Goal: Find contact information: Find contact information

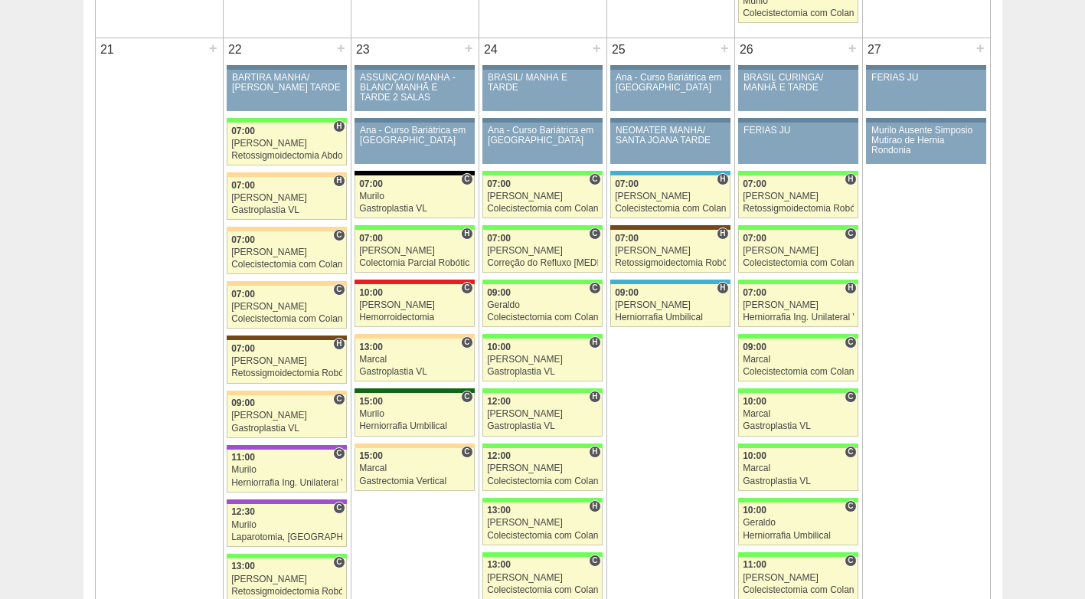
scroll to position [2292, 0]
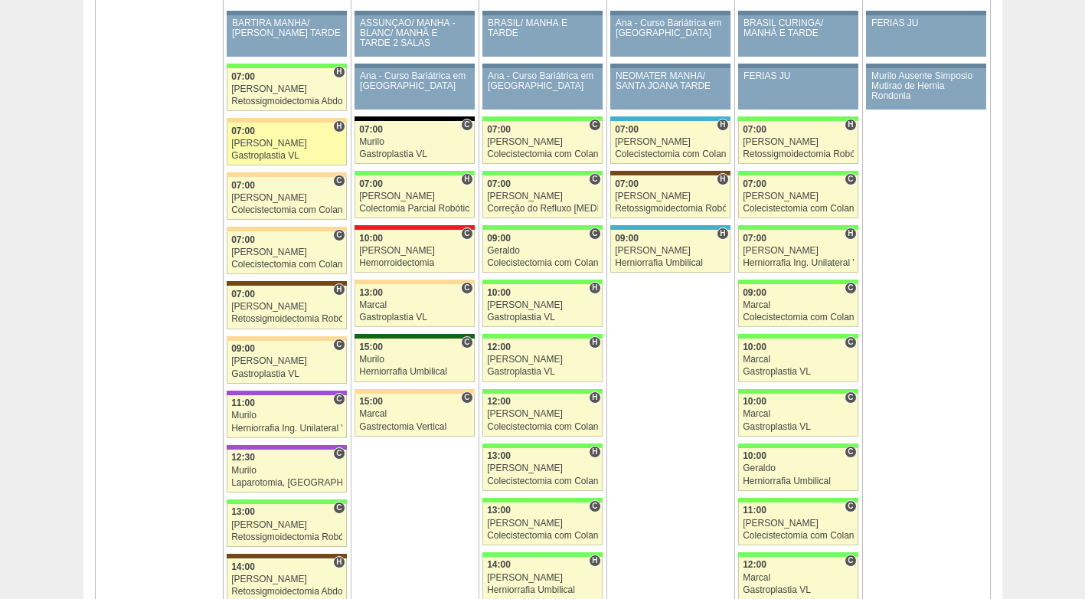
click at [270, 140] on div "Felipe Rossi" at bounding box center [286, 144] width 111 height 10
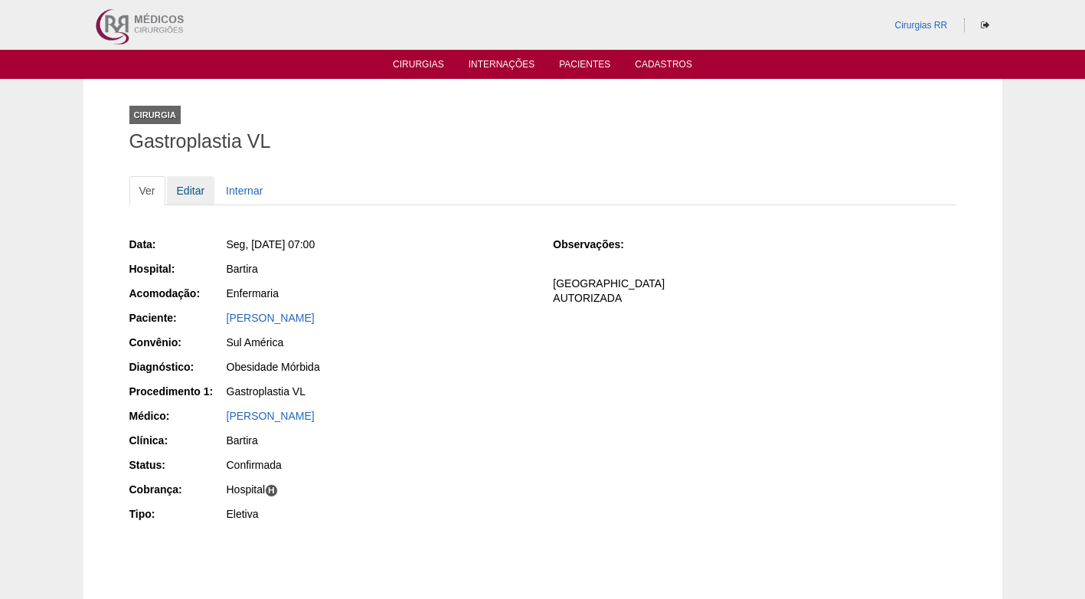
click at [202, 194] on link "Editar" at bounding box center [191, 190] width 48 height 29
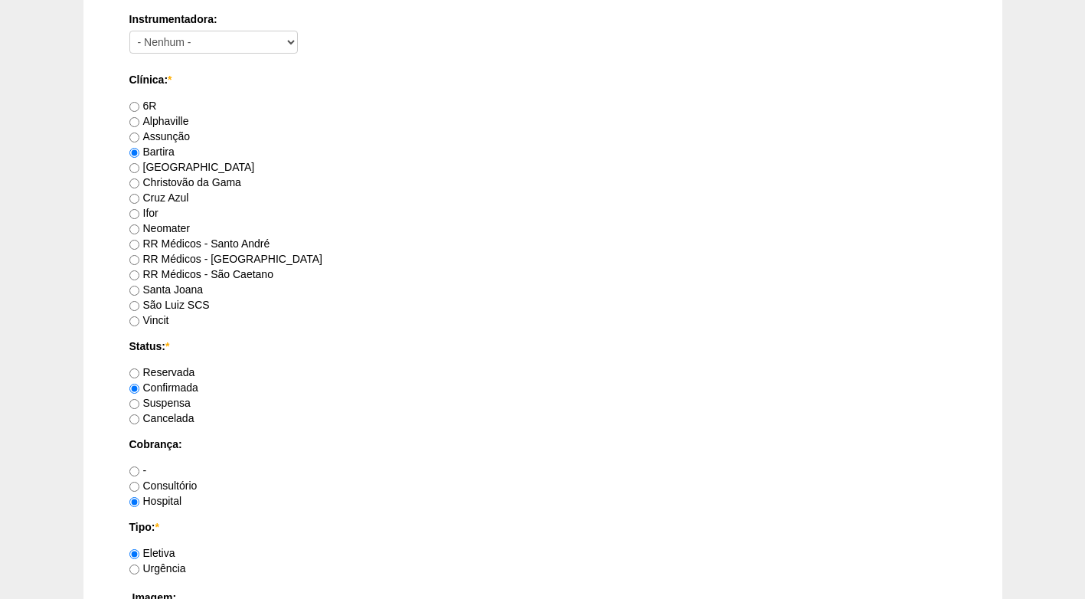
scroll to position [1148, 0]
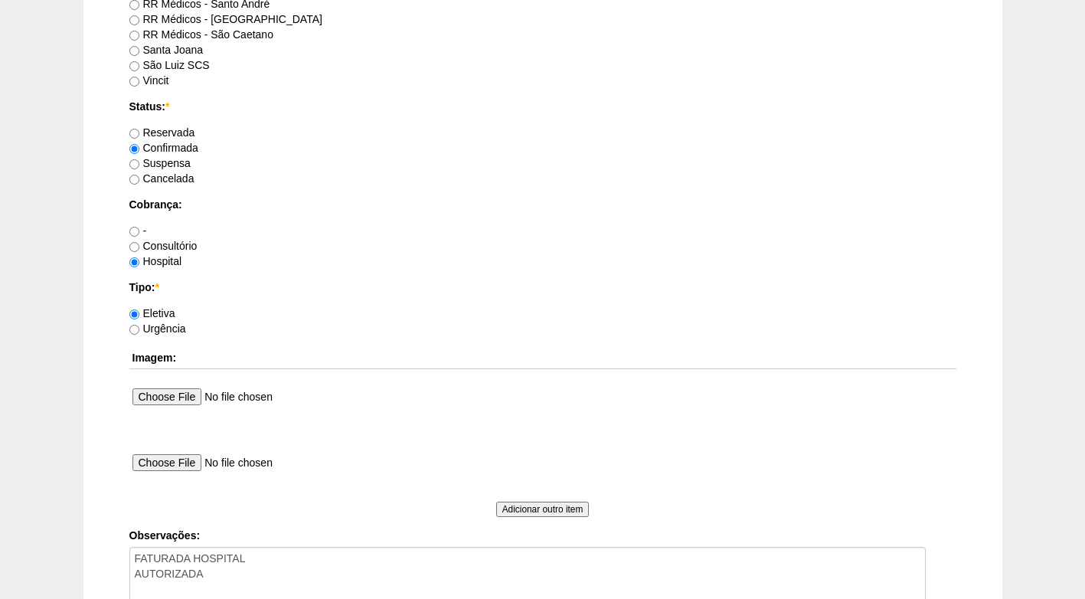
click at [156, 164] on label "Suspensa" at bounding box center [159, 163] width 61 height 12
click at [139, 164] on input "Suspensa" at bounding box center [134, 164] width 10 height 10
radio input "true"
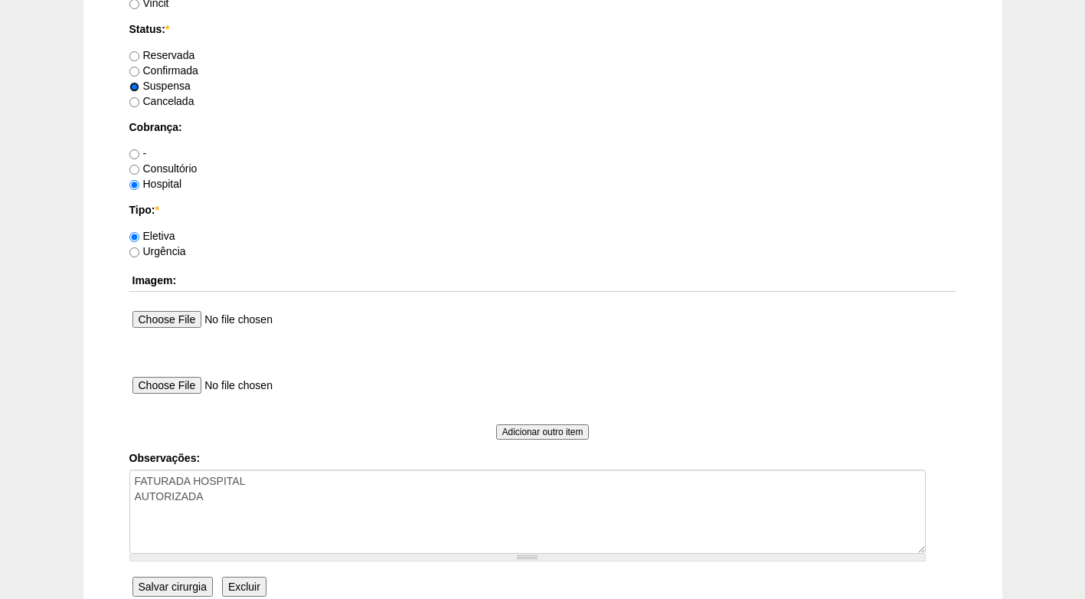
scroll to position [1374, 0]
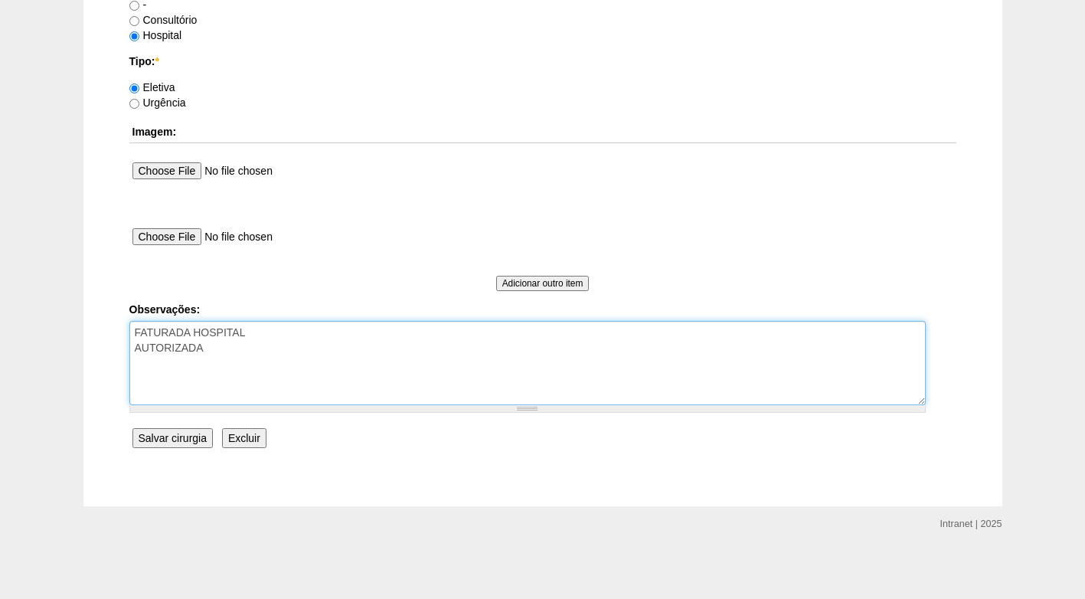
click at [282, 339] on textarea "FATURADA HOSPITAL AUTORIZADA" at bounding box center [527, 363] width 796 height 84
click at [282, 361] on textarea "FATURADA HOSPITAL AUTORIZADA" at bounding box center [527, 363] width 796 height 84
click at [189, 363] on textarea "FATURADA HOSPITAL AUTORIZADA" at bounding box center [527, 363] width 796 height 84
type textarea "FATURADA HOSPITAL AUTORIZADA paciente informa perda de convênio - em 03/09"
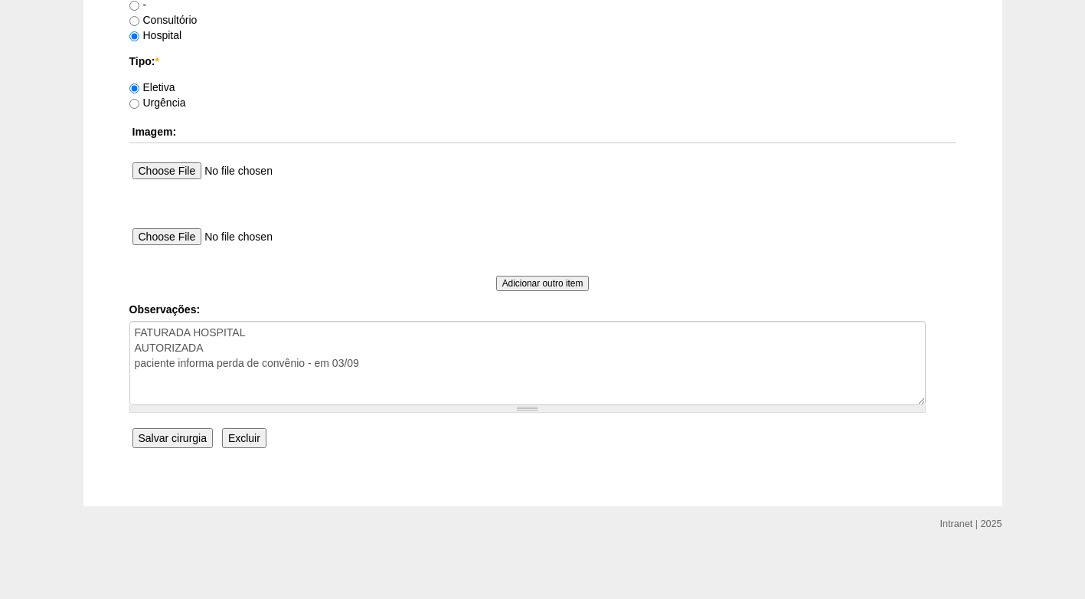
click at [175, 436] on input "Salvar cirurgia" at bounding box center [172, 438] width 80 height 20
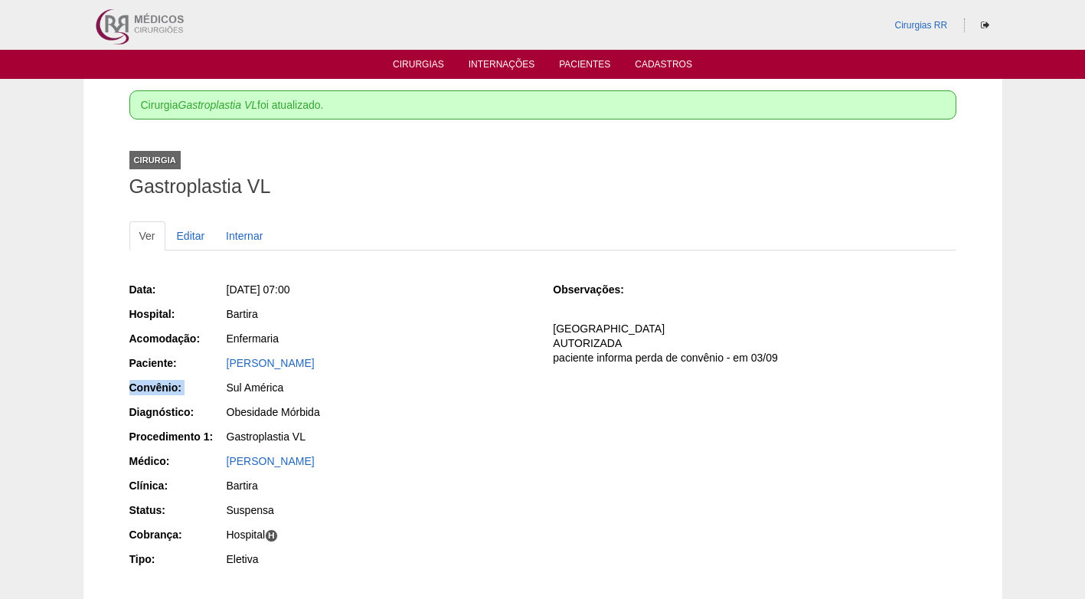
drag, startPoint x: 355, startPoint y: 361, endPoint x: 187, endPoint y: 374, distance: 169.0
click at [187, 374] on div "Data: Seg, 22/09/2025 - 07:00 Hospital: Bartira Acomodação: Enfermaria Paciente…" at bounding box center [330, 425] width 403 height 299
click at [348, 402] on div "Data: Seg, 22/09/2025 - 07:00 Hospital: Bartira Acomodação: Enfermaria Paciente…" at bounding box center [330, 425] width 403 height 299
drag, startPoint x: 337, startPoint y: 355, endPoint x: 211, endPoint y: 360, distance: 126.4
click at [211, 360] on div "Paciente: JOYCE DA SILVA OLIVEIRA" at bounding box center [330, 364] width 403 height 19
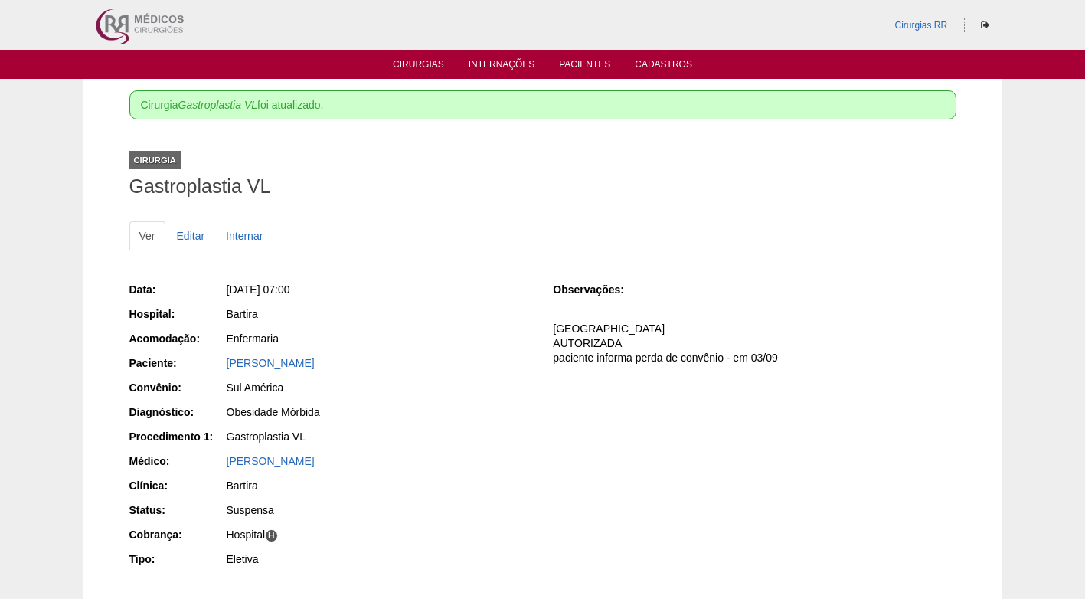
copy div "Paciente: JOYCE DA SILVA OLIVEIRA"
click at [478, 213] on div "Ver Editar Internar Data: Seg, 22/09/2025 - 07:00 Hospital: Bartira Acomodação:…" at bounding box center [542, 412] width 827 height 413
click at [429, 69] on link "Cirurgias" at bounding box center [418, 65] width 51 height 13
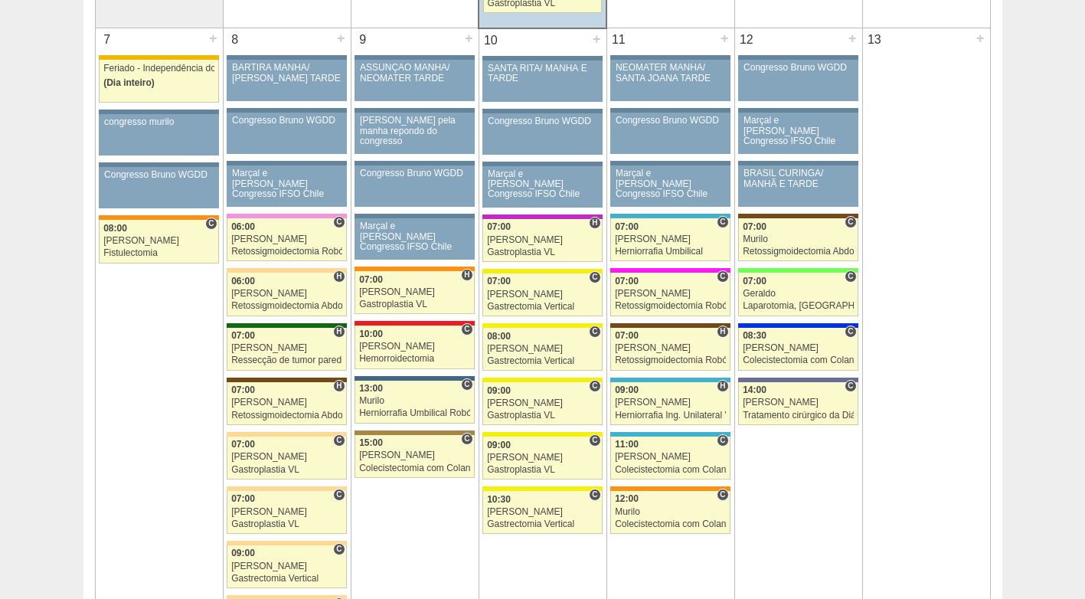
scroll to position [995, 0]
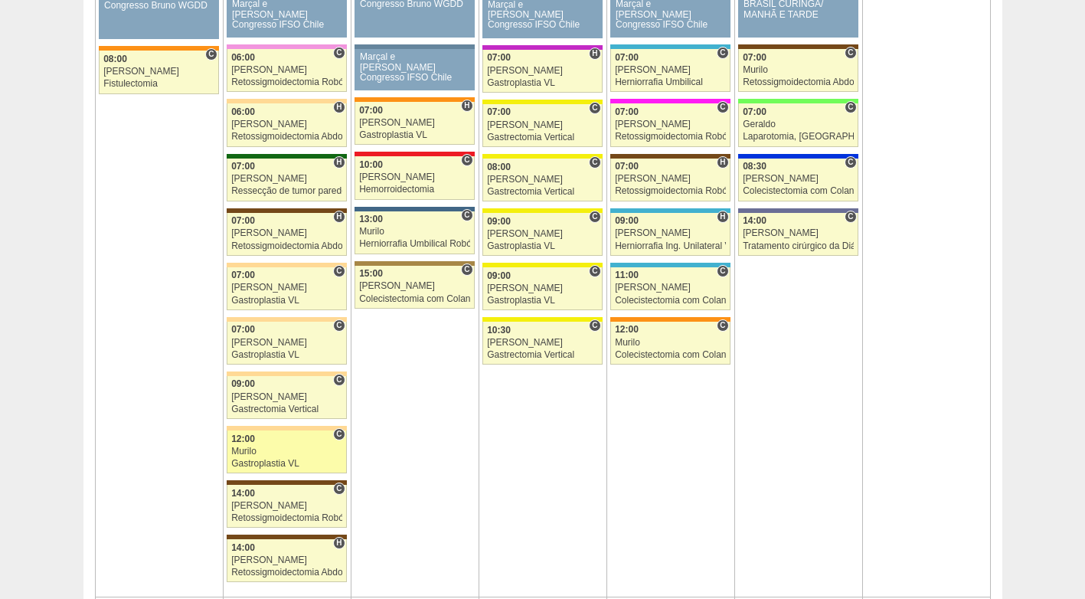
click at [267, 455] on div "Murilo" at bounding box center [286, 451] width 111 height 10
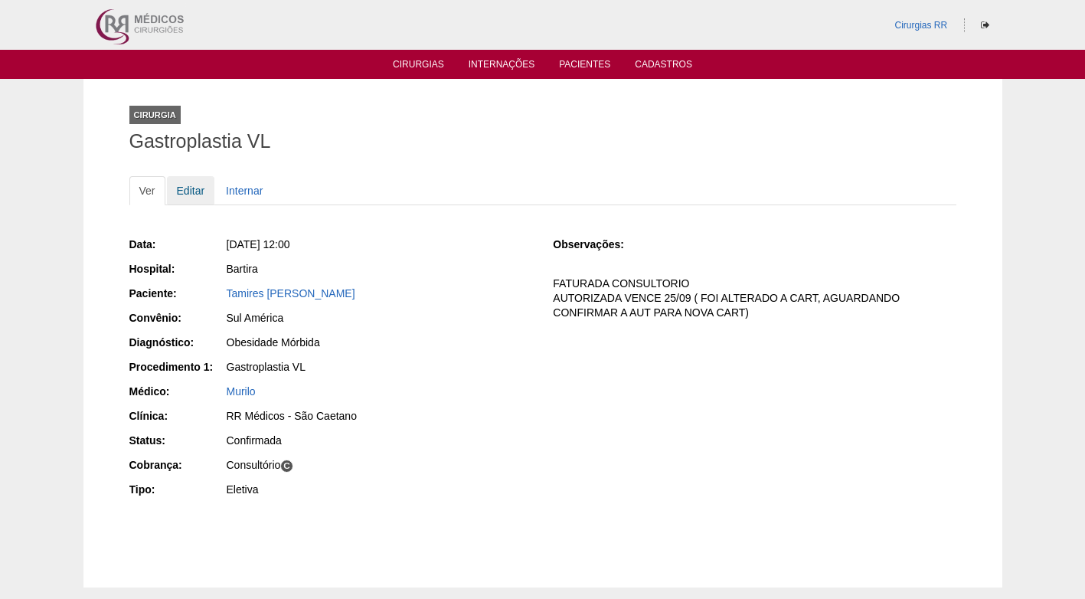
click at [175, 189] on link "Editar" at bounding box center [191, 190] width 48 height 29
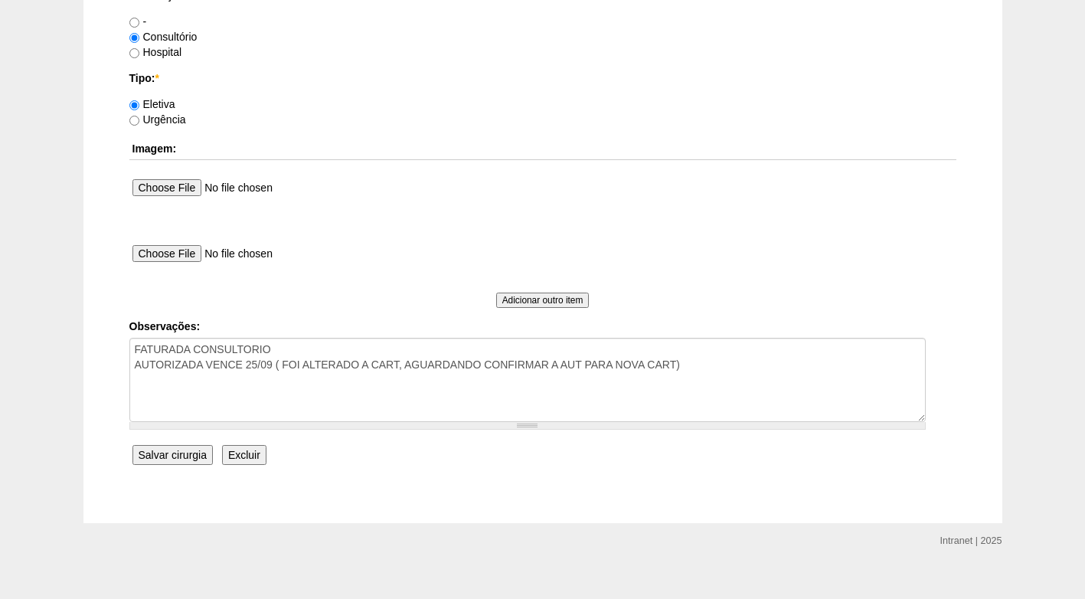
scroll to position [1374, 0]
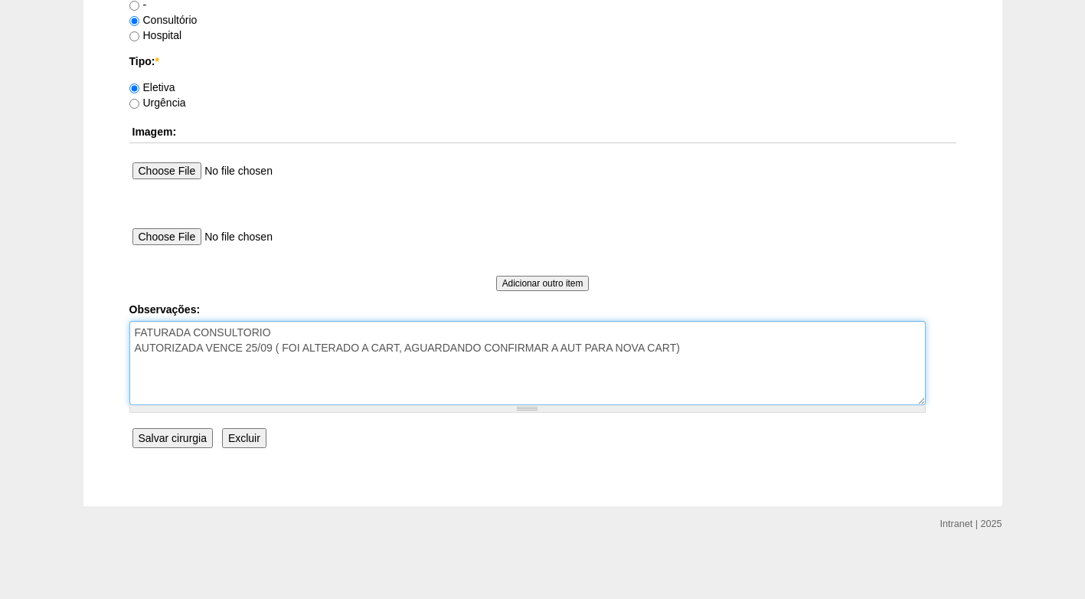
drag, startPoint x: 677, startPoint y: 348, endPoint x: 403, endPoint y: 352, distance: 273.3
click at [403, 352] on textarea "FATURADA CONSULTORIO AUTORIZADA VENCE 25/09 ( FOI ALTERADO A CART, AGUARDANDO C…" at bounding box center [527, 363] width 796 height 84
click at [397, 371] on textarea "FATURADA CONSULTORIO AUTORIZADA VENCE 25/09 ( FOI ALTERADO A CART, AGUARDANDO C…" at bounding box center [527, 363] width 796 height 84
click at [482, 348] on textarea "FATURADA CONSULTORIO AUTORIZADA VENCE 25/09 ( FOI ALTERADO A CART, AGUARDANDO C…" at bounding box center [527, 363] width 796 height 84
click at [494, 369] on textarea "FATURADA CONSULTORIO AUTORIZADA VENCE 25/09 ( FOI ALTERADO A CART, AGUARDANDO C…" at bounding box center [527, 363] width 796 height 84
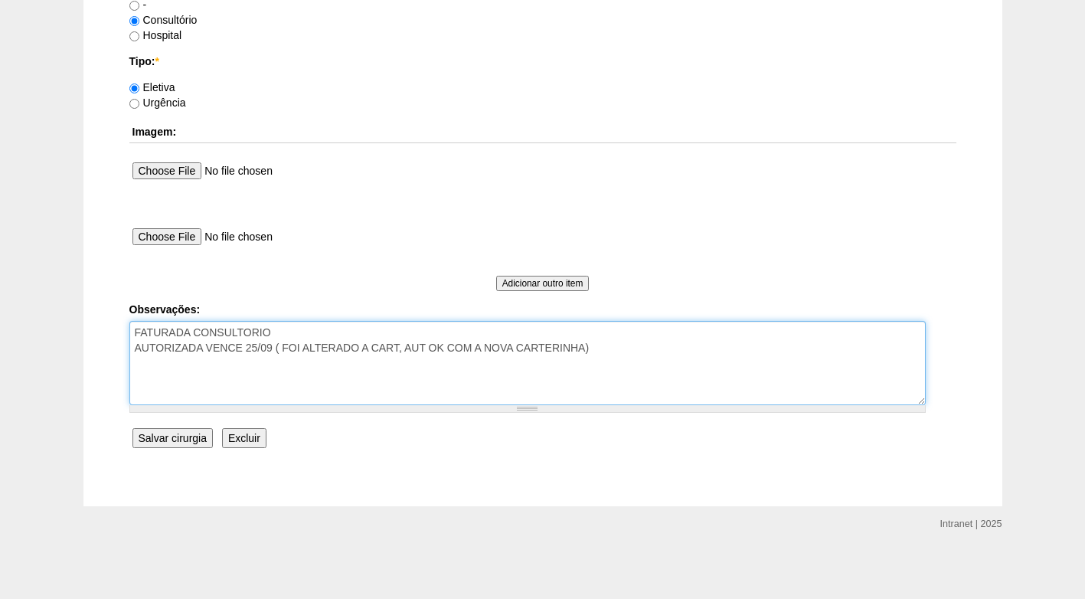
type textarea "FATURADA CONSULTORIO AUTORIZADA VENCE 25/09 ( FOI ALTERADO A CART, AUT OK COM A…"
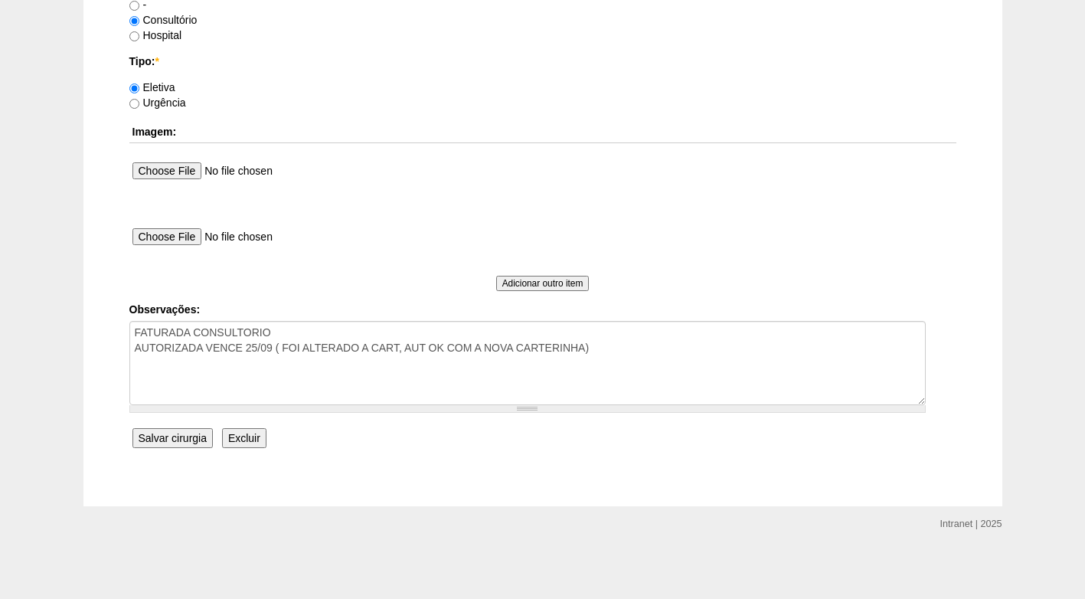
click at [169, 434] on input "Salvar cirurgia" at bounding box center [172, 438] width 80 height 20
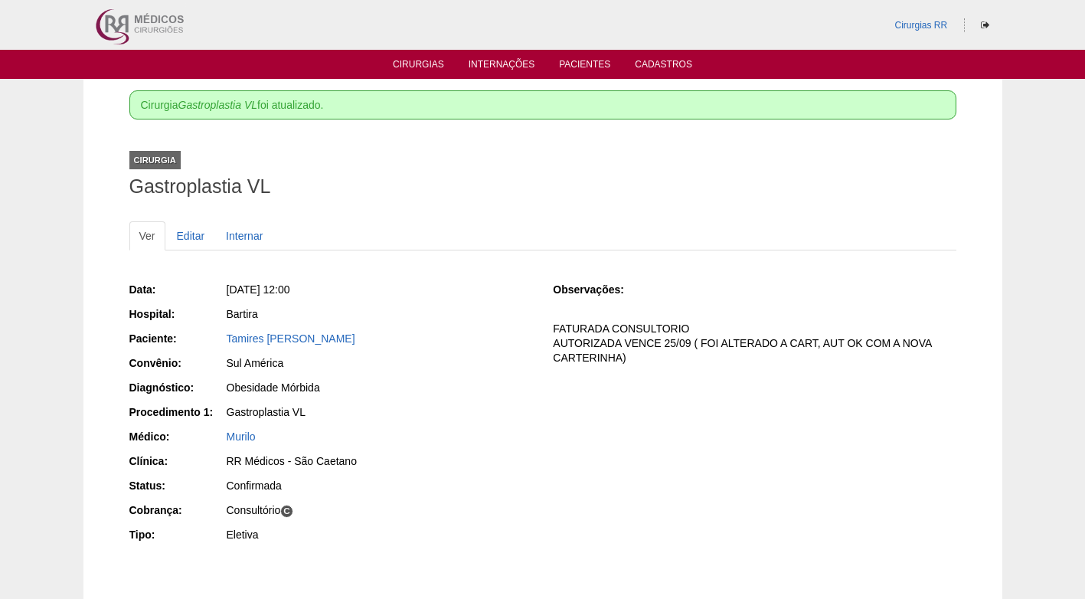
click at [434, 420] on div "Gastroplastia VL" at bounding box center [378, 413] width 307 height 19
click at [348, 336] on link "Tamires [PERSON_NAME]" at bounding box center [291, 338] width 129 height 12
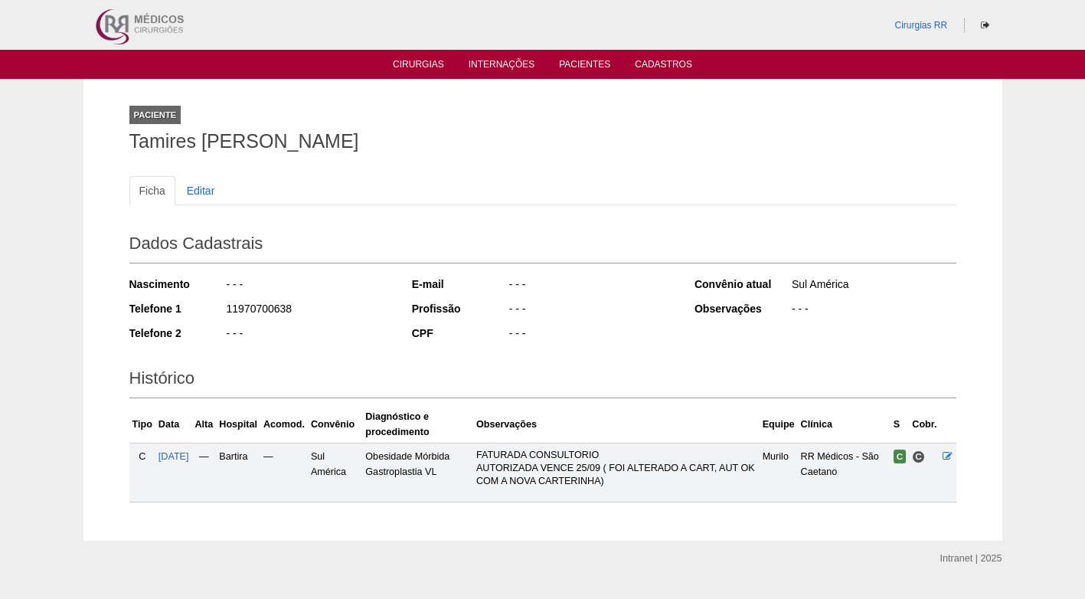
drag, startPoint x: 306, startPoint y: 306, endPoint x: 223, endPoint y: 309, distance: 83.5
click at [223, 309] on div "Telefone 1 11970700638" at bounding box center [260, 310] width 262 height 19
copy div "11970700638"
click at [423, 66] on link "Cirurgias" at bounding box center [418, 65] width 51 height 13
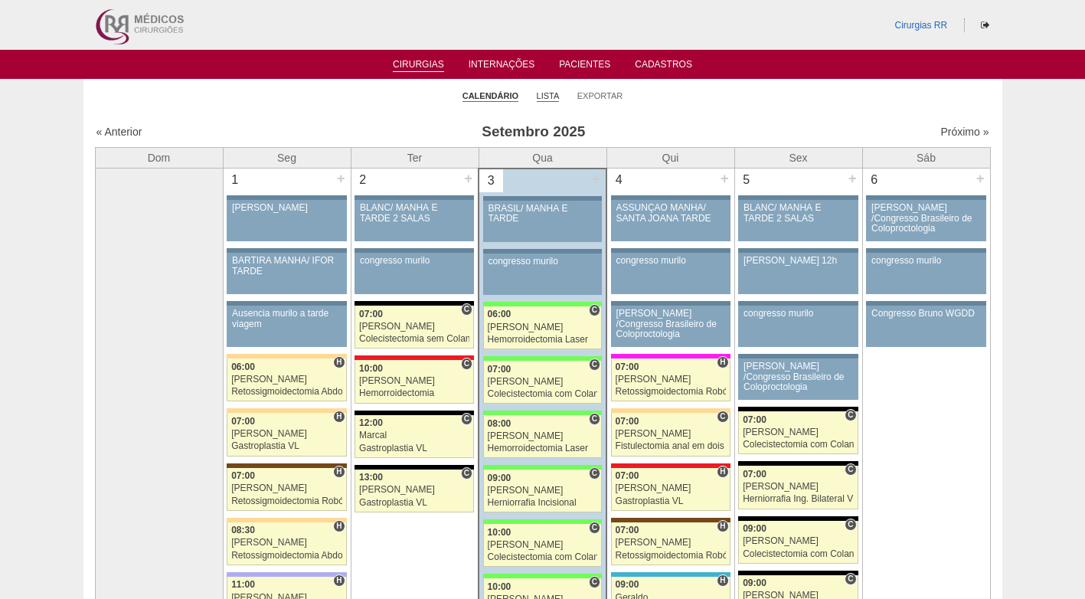
click at [551, 93] on link "Lista" at bounding box center [548, 95] width 23 height 11
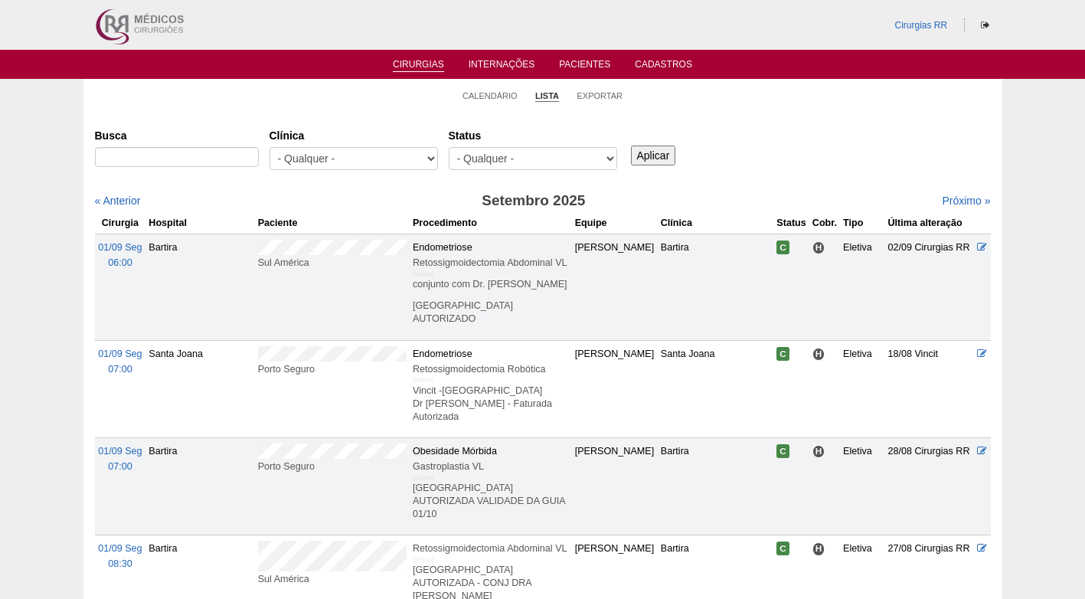
click at [214, 155] on input "Busca" at bounding box center [177, 157] width 164 height 20
type input "clodoaldo"
click at [631, 145] on input "Aplicar" at bounding box center [653, 155] width 45 height 20
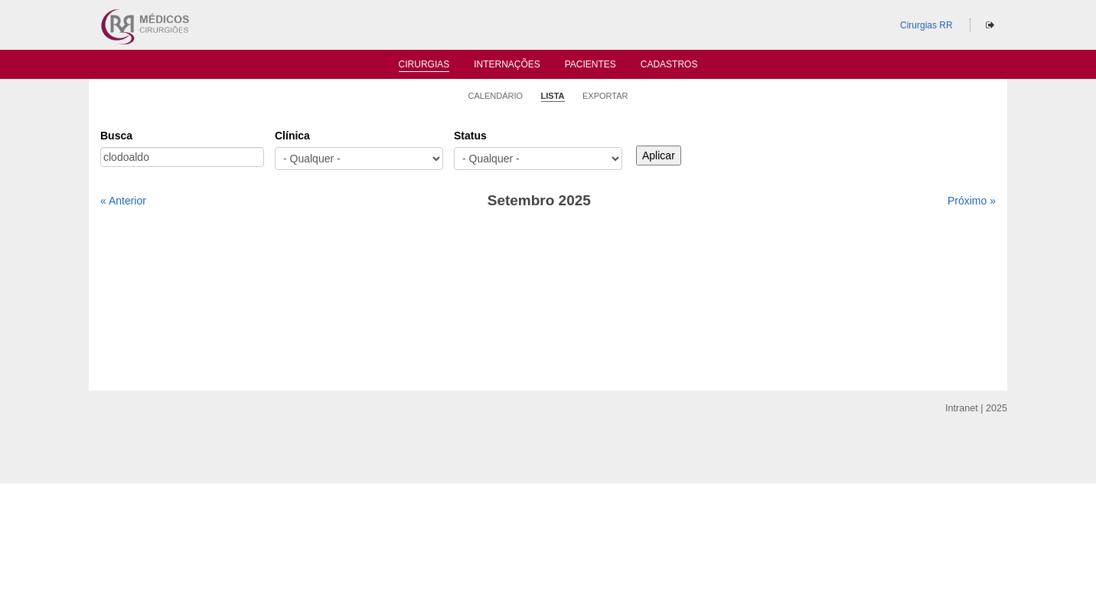
click at [665, 152] on input "Aplicar" at bounding box center [658, 155] width 45 height 20
click at [960, 199] on link "Próximo »" at bounding box center [972, 200] width 48 height 12
click at [824, 146] on div "Busca clodoaldo [GEOGRAPHIC_DATA] - Qualquer - 6R Alphaville Assunção Bartira B…" at bounding box center [548, 149] width 896 height 55
click at [501, 88] on li "Calendário" at bounding box center [496, 94] width 55 height 21
click at [501, 92] on link "Calendário" at bounding box center [496, 95] width 55 height 11
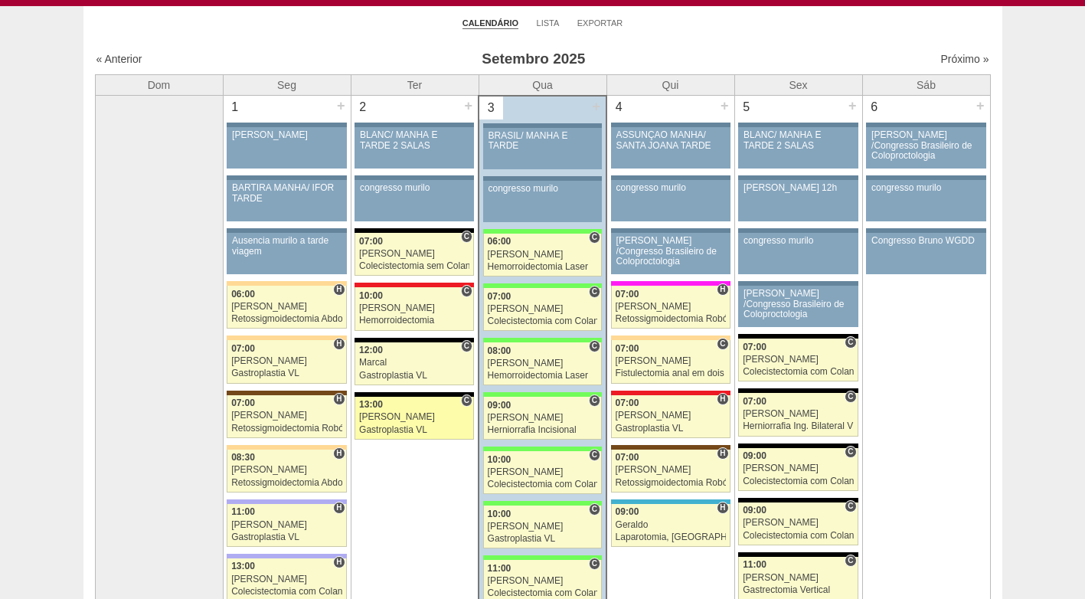
scroll to position [153, 0]
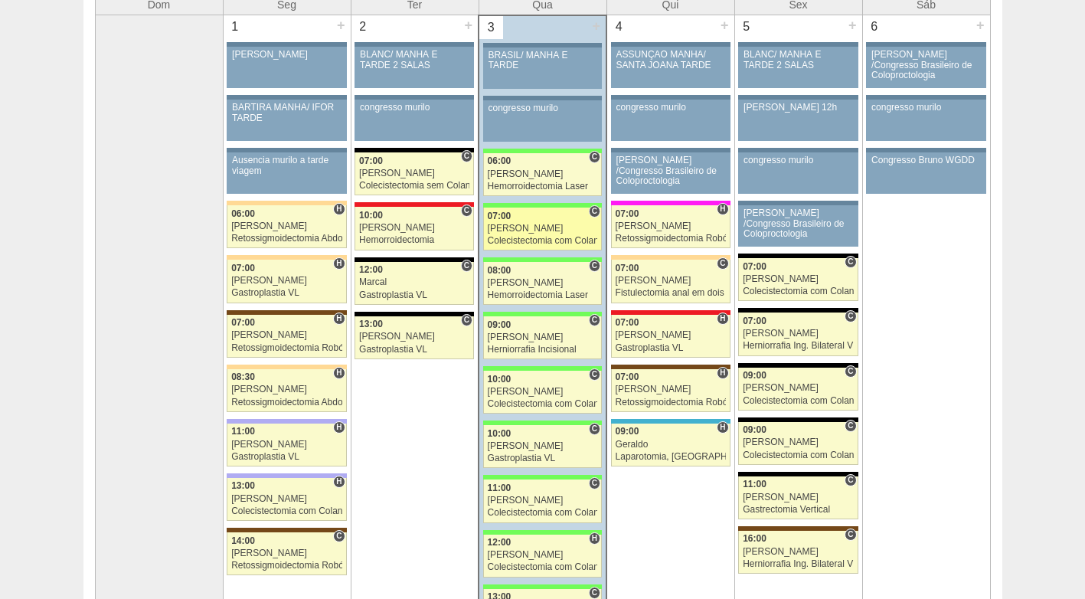
click at [534, 236] on div "Colecistectomia com Colangiografia VL" at bounding box center [543, 241] width 110 height 10
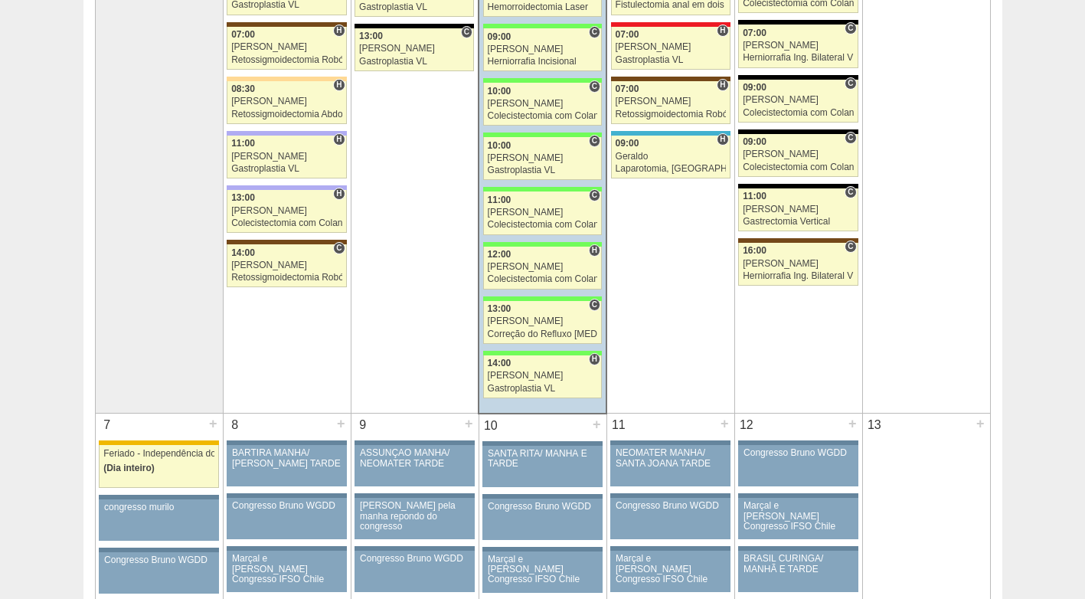
scroll to position [455, 0]
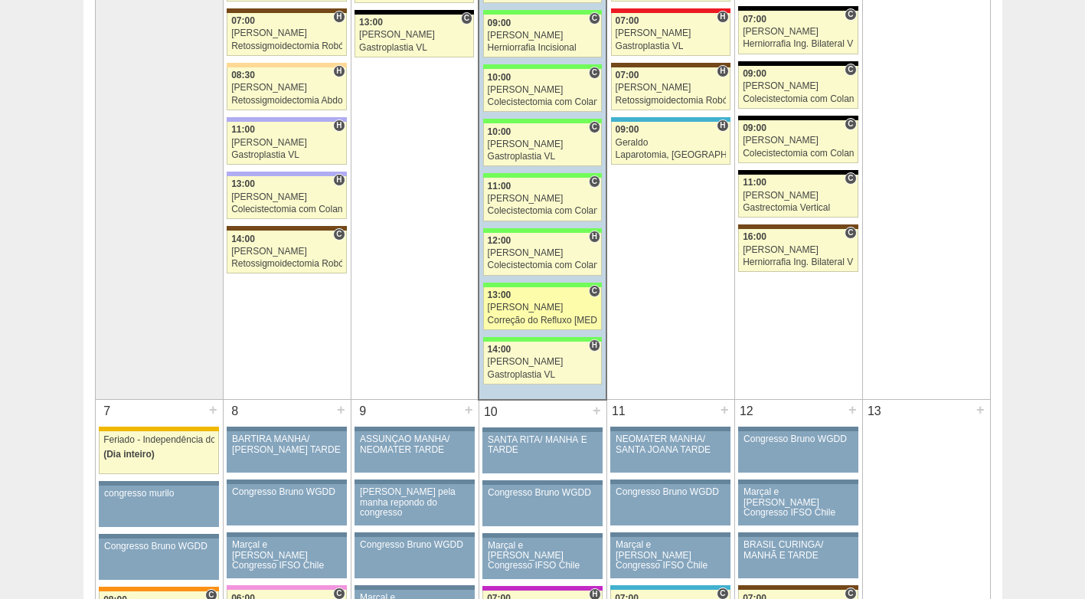
click at [526, 312] on div "Paulo Regina" at bounding box center [543, 307] width 110 height 10
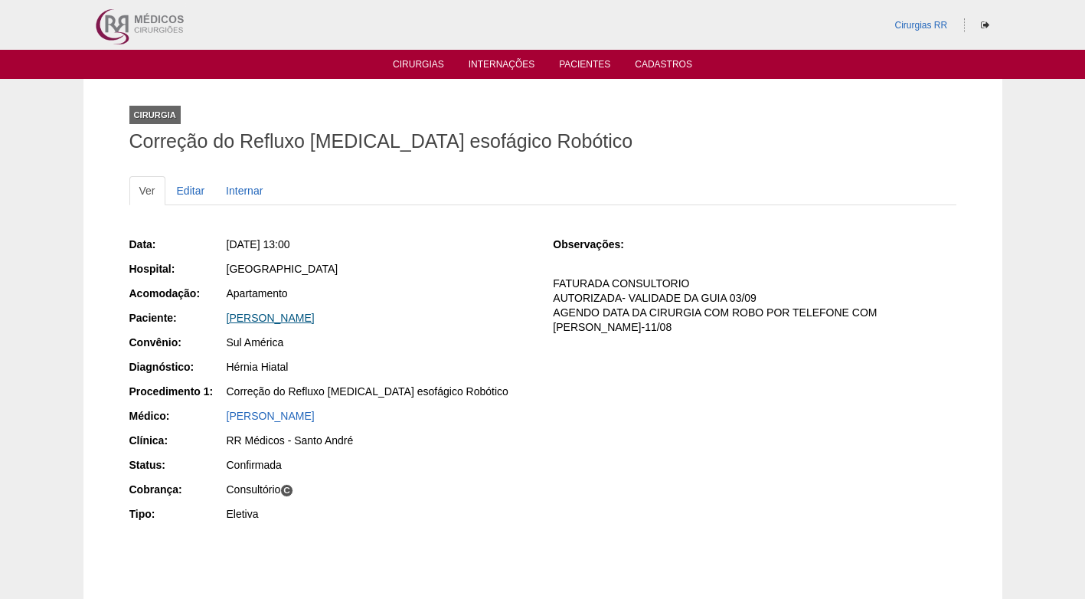
click at [315, 316] on link "ELAINE GUILHEM FERRARETO" at bounding box center [271, 318] width 88 height 12
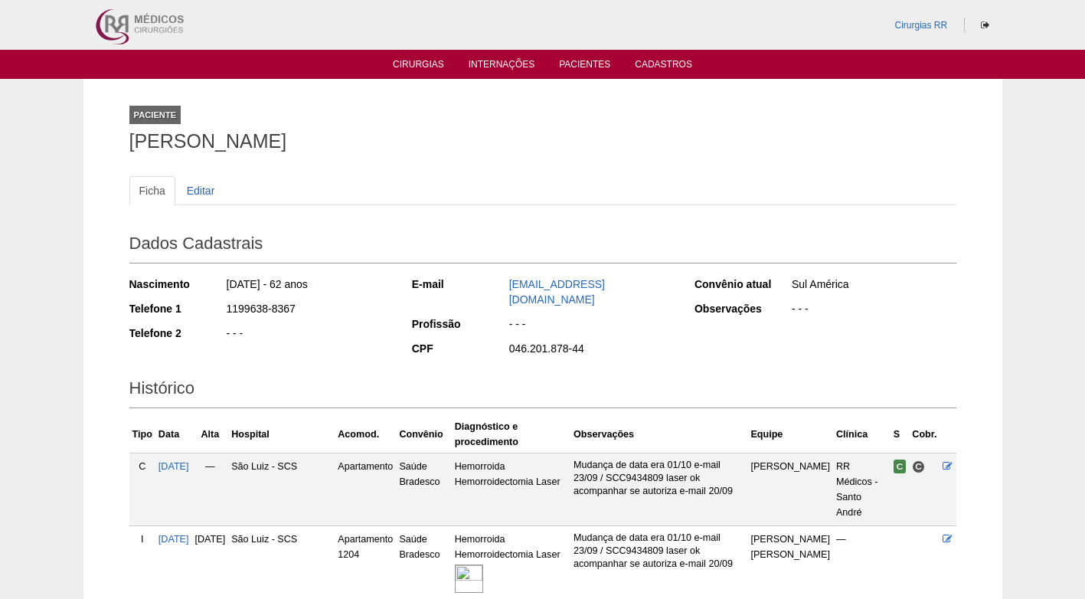
scroll to position [272, 0]
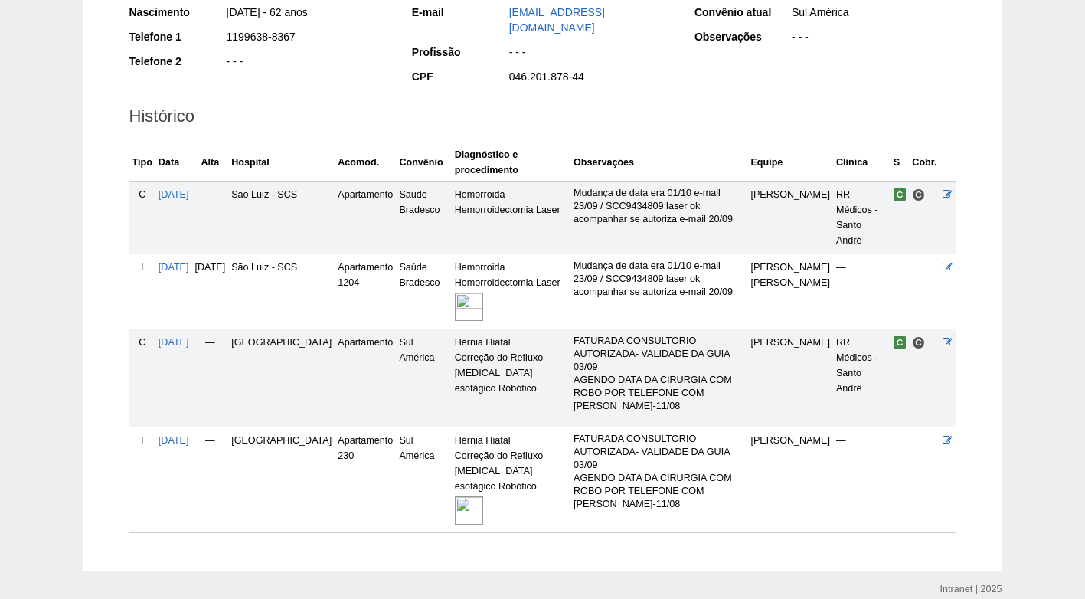
click at [457, 496] on img at bounding box center [469, 510] width 28 height 28
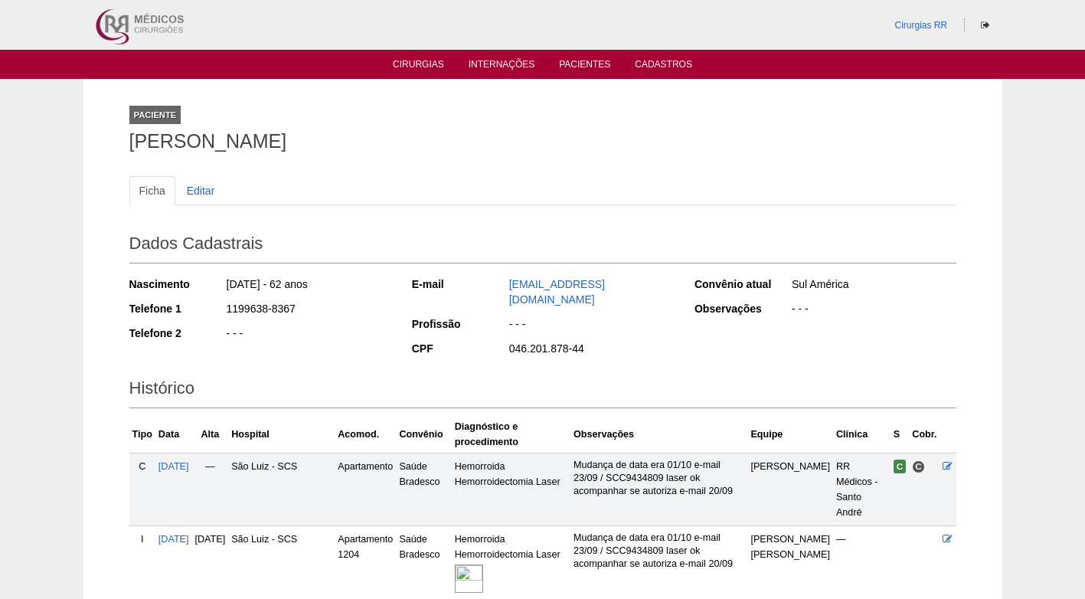
scroll to position [272, 0]
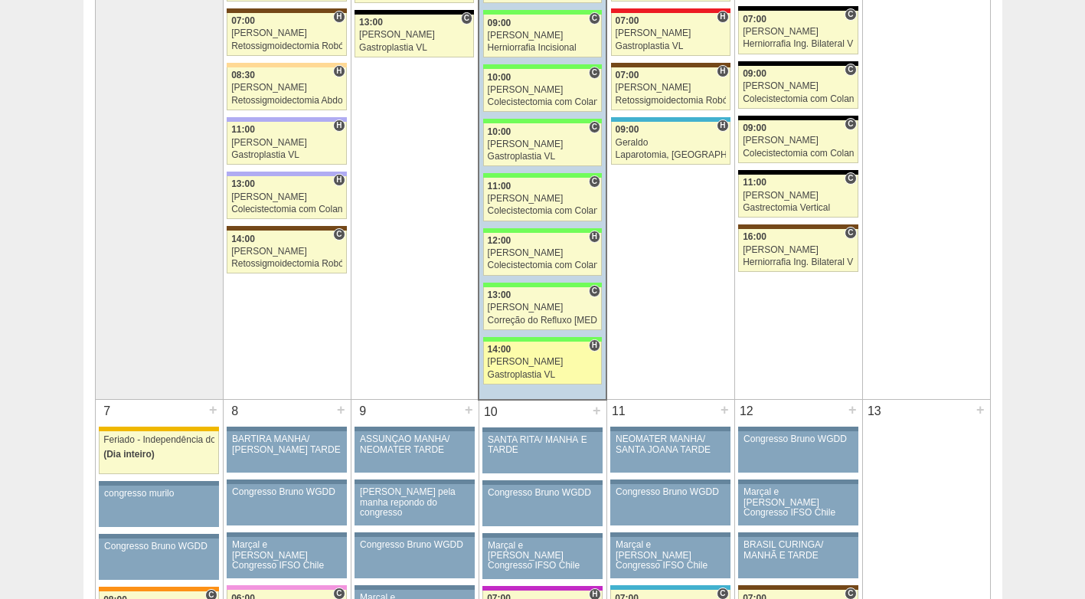
scroll to position [455, 0]
click at [523, 361] on div "[PERSON_NAME]" at bounding box center [543, 362] width 110 height 10
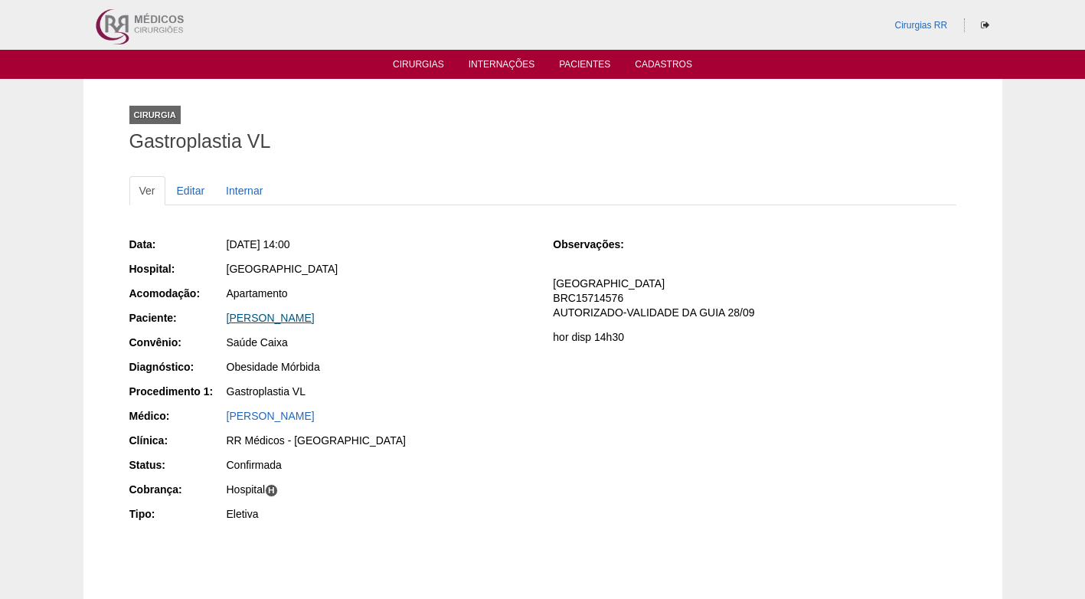
click at [315, 316] on link "[PERSON_NAME]" at bounding box center [271, 318] width 88 height 12
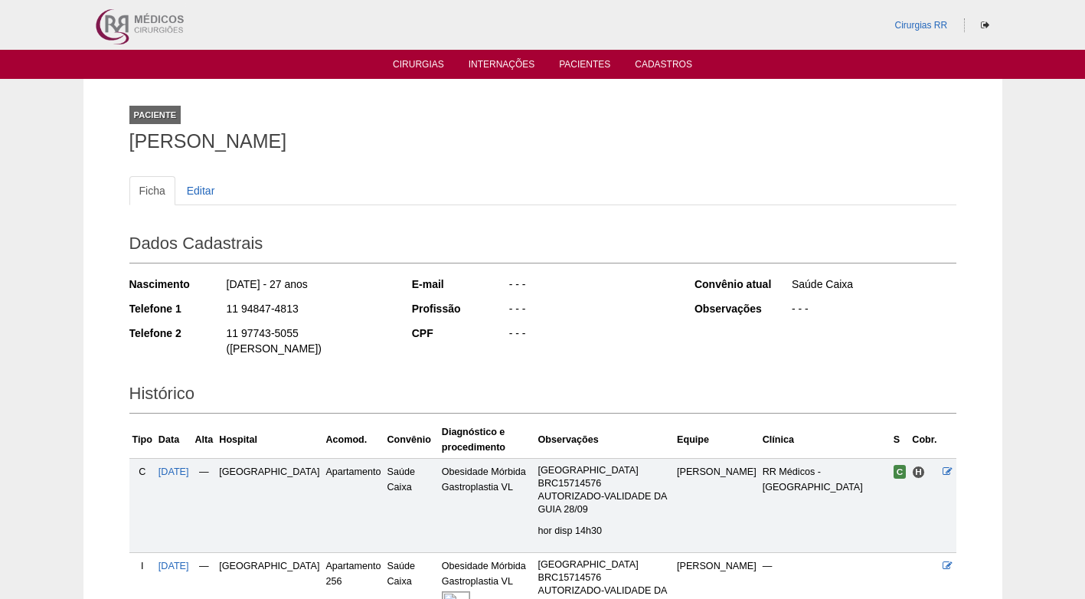
click at [517, 331] on div "- - -" at bounding box center [591, 334] width 166 height 19
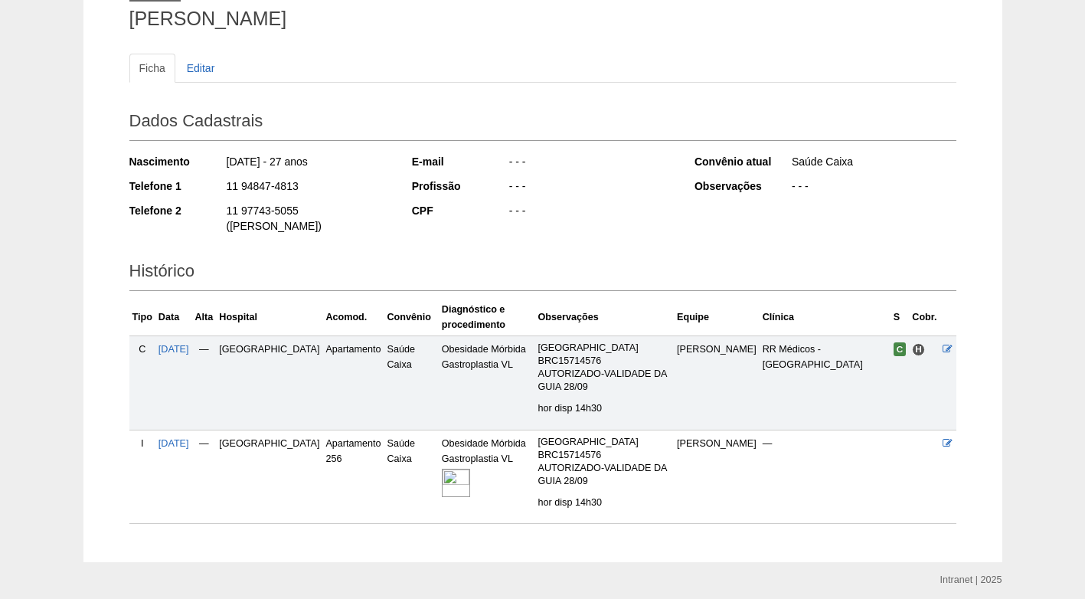
scroll to position [163, 0]
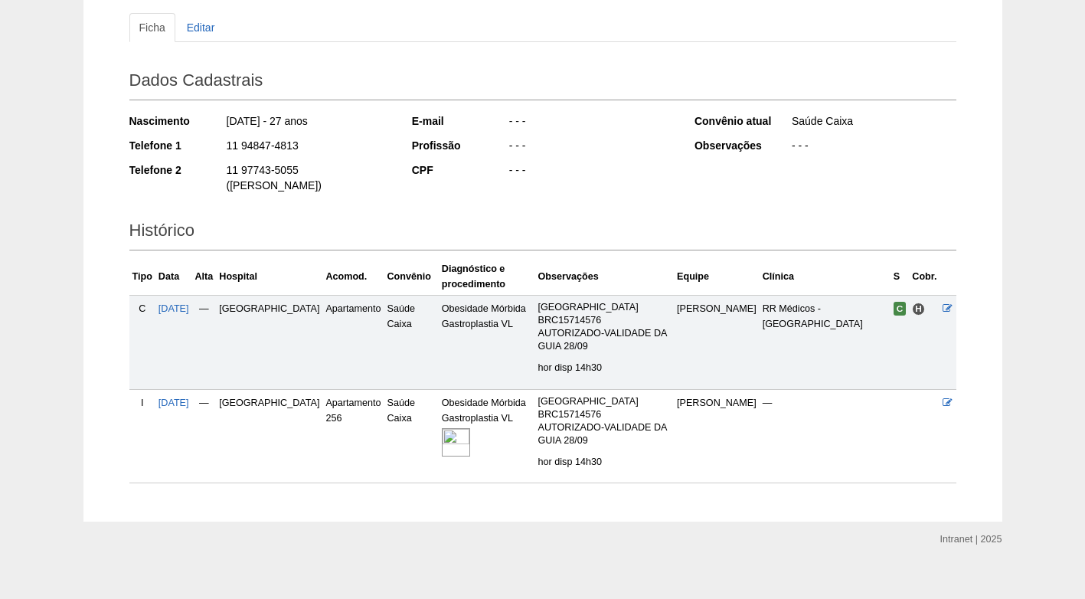
click at [442, 442] on div at bounding box center [487, 442] width 90 height 33
click at [442, 428] on img at bounding box center [456, 442] width 28 height 28
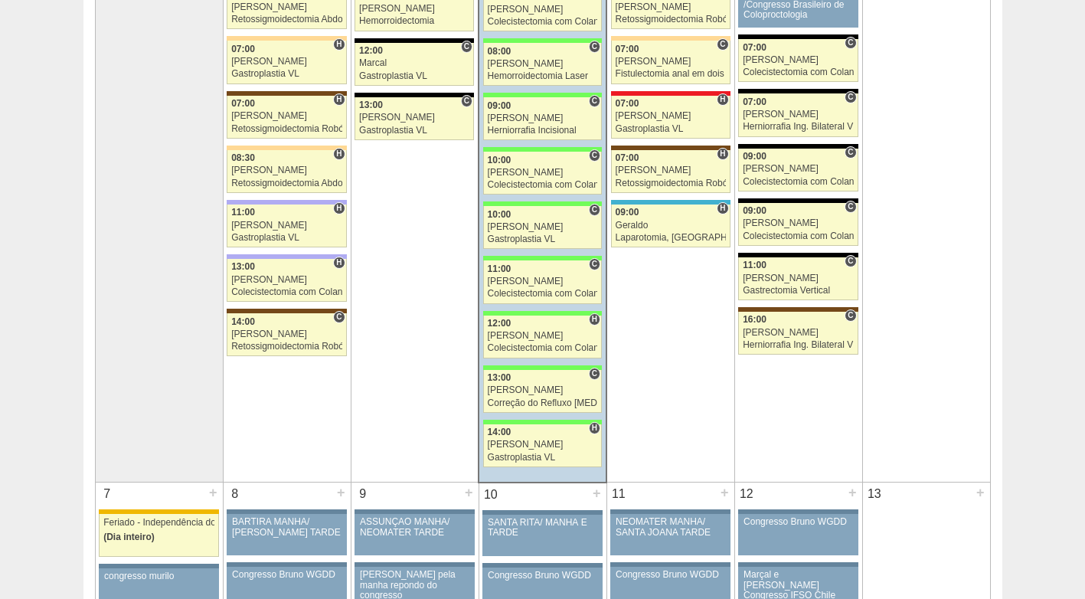
scroll to position [72, 0]
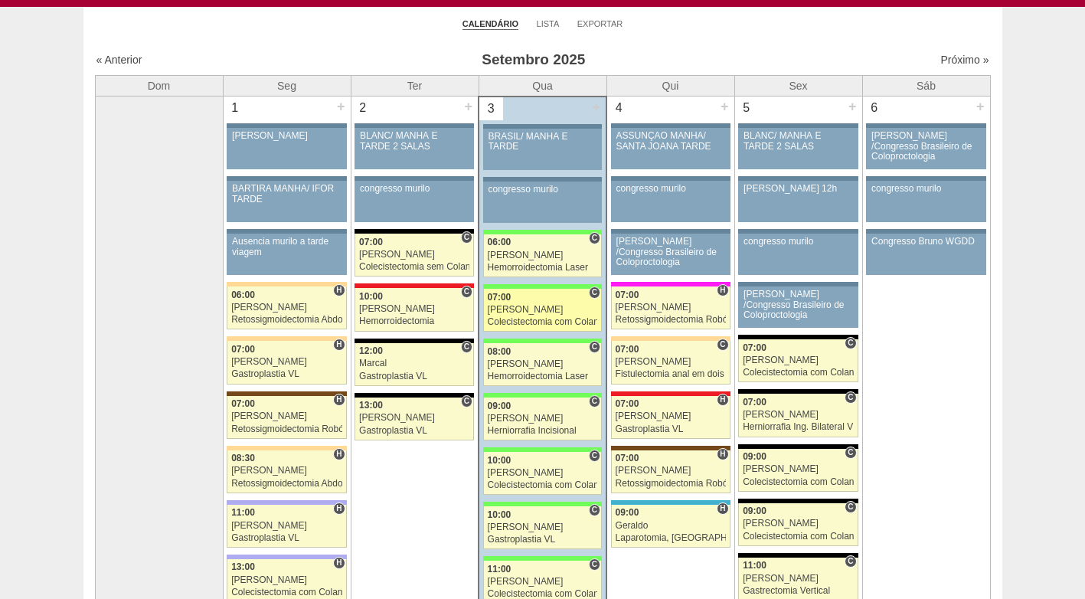
click at [529, 306] on div "[PERSON_NAME]" at bounding box center [543, 310] width 110 height 10
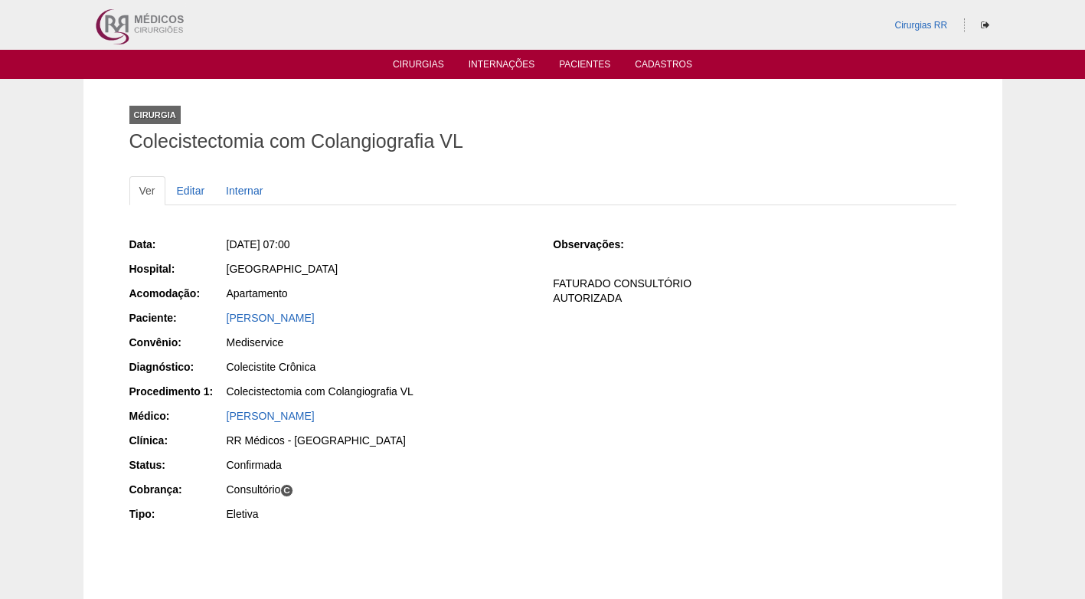
click at [312, 284] on div "Data: Qua, 03/09/2025 - 07:00 Hospital: Brasil Acomodação: Apartamento Paciente…" at bounding box center [330, 380] width 403 height 299
drag, startPoint x: 404, startPoint y: 317, endPoint x: 211, endPoint y: 322, distance: 193.0
click at [211, 322] on div "Paciente: AURINEIDE CONCEIÇÃO SOARES SILVA" at bounding box center [330, 319] width 403 height 19
click at [384, 259] on div "Data: Qua, 03/09/2025 - 07:00 Hospital: Brasil Acomodação: Apartamento Paciente…" at bounding box center [330, 380] width 403 height 299
click at [315, 317] on link "AURINEIDE CONCEIÇÃO SOARES SILVA" at bounding box center [271, 318] width 88 height 12
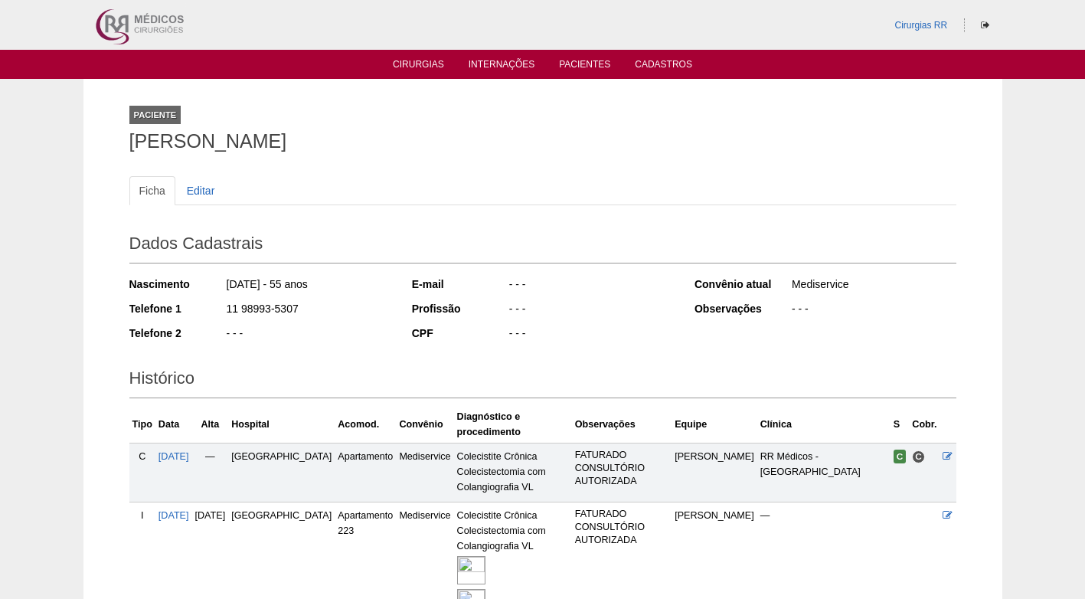
drag, startPoint x: 472, startPoint y: 145, endPoint x: 8, endPoint y: 147, distance: 463.1
click at [8, 147] on div "Paciente AURINEIDE CONCEIÇÃO SOARES SILVA Ficha Editar Dados Cadastrais Nascime…" at bounding box center [542, 371] width 1085 height 585
click at [385, 178] on ul "Ficha Editar" at bounding box center [542, 190] width 827 height 29
click at [327, 223] on div "Dados Cadastrais Nascimento 29/04/1970 - 55 anos Telefone 1 11 98993-5307 Telef…" at bounding box center [542, 287] width 827 height 135
drag, startPoint x: 295, startPoint y: 306, endPoint x: 219, endPoint y: 316, distance: 76.4
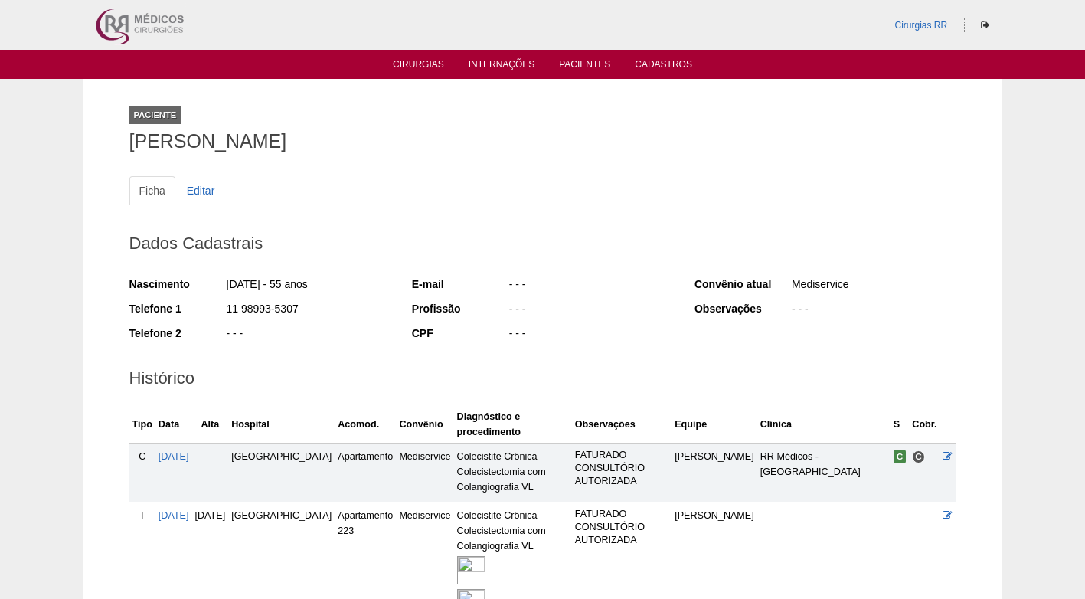
click at [219, 316] on div "Telefone 1 11 98993-5307" at bounding box center [260, 310] width 262 height 19
copy div "11 98993-5307"
click at [282, 309] on div "11 98993-5307" at bounding box center [308, 310] width 166 height 19
drag, startPoint x: 354, startPoint y: 347, endPoint x: 346, endPoint y: 309, distance: 38.3
click at [354, 344] on div "Nascimento 29/04/1970 - 55 anos Telefone 1 11 98993-5307 Telefone 2 - - -" at bounding box center [260, 313] width 262 height 84
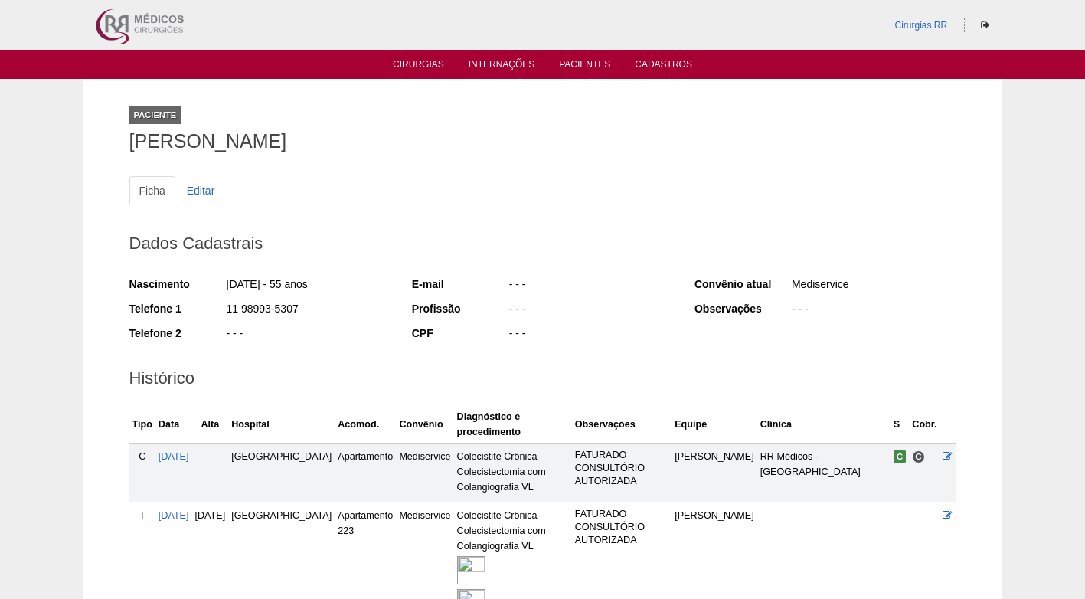
click at [287, 155] on div "Paciente AURINEIDE CONCEIÇÃO SOARES SILVA" at bounding box center [542, 125] width 827 height 70
drag, startPoint x: 299, startPoint y: 179, endPoint x: 109, endPoint y: 115, distance: 201.2
click at [298, 177] on ul "Ficha Editar" at bounding box center [542, 190] width 827 height 29
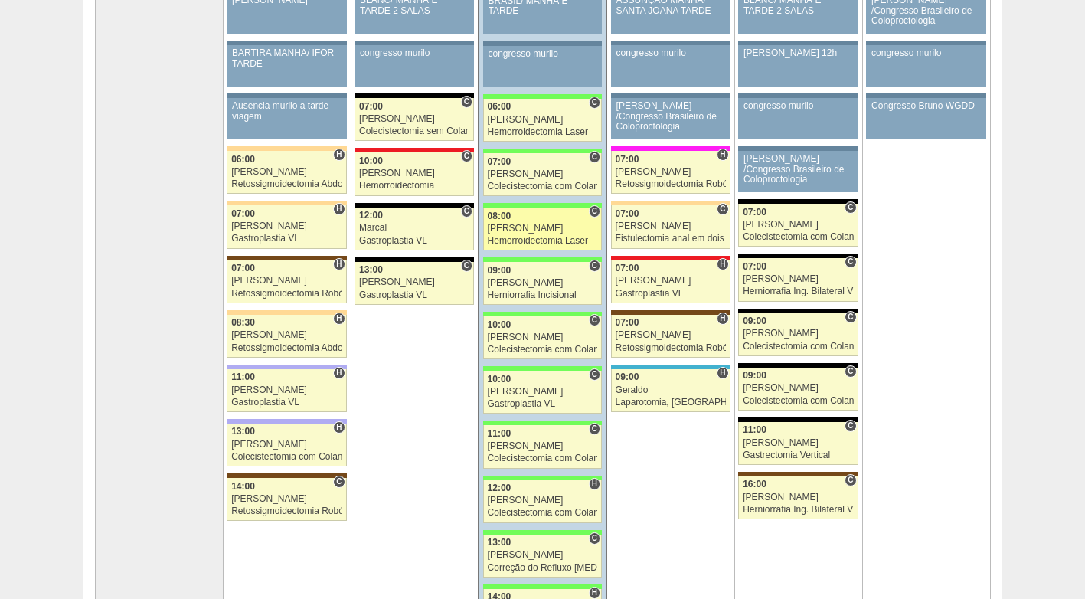
scroll to position [225, 0]
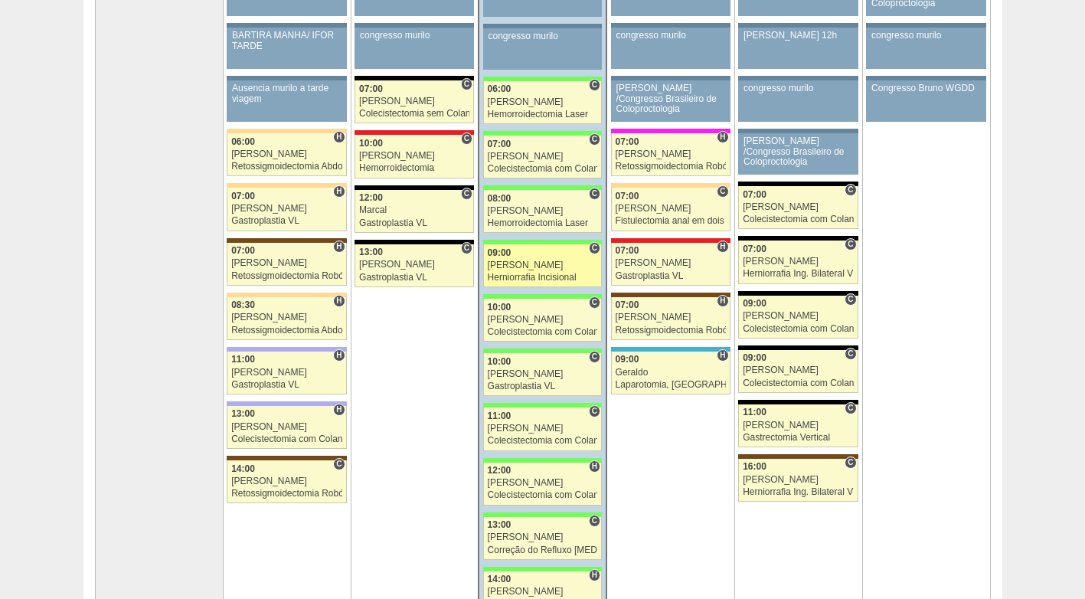
click at [536, 271] on link "87522 Ricardo Fernandes C 09:00 Ricardo Fernandes Herniorrafia Incisional Hospi…" at bounding box center [542, 265] width 119 height 43
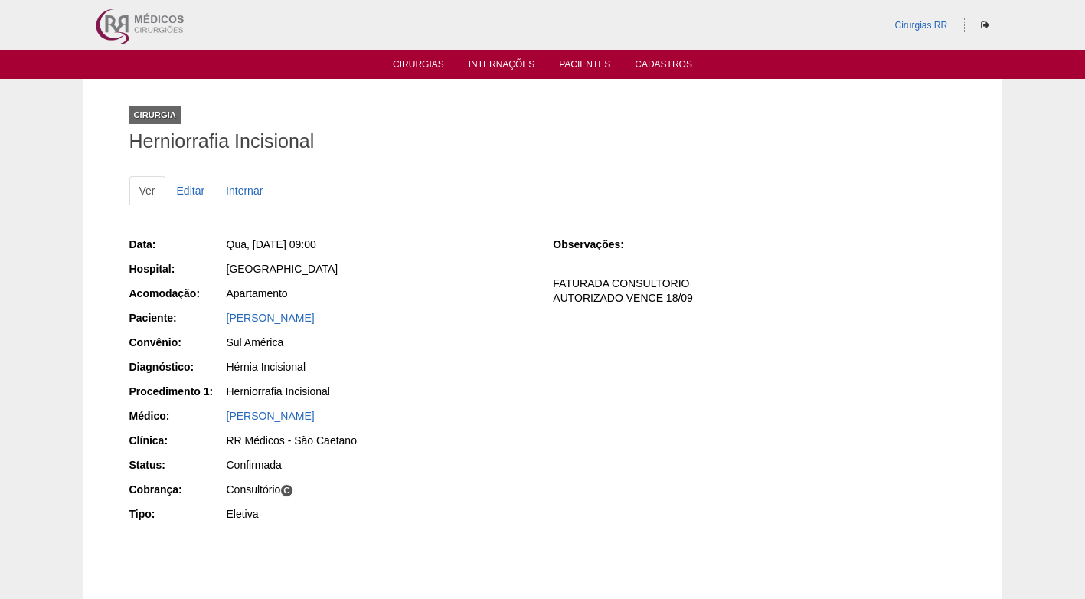
click at [390, 335] on div "Sul América" at bounding box center [379, 342] width 305 height 15
click at [288, 318] on link "[PERSON_NAME]" at bounding box center [271, 318] width 88 height 12
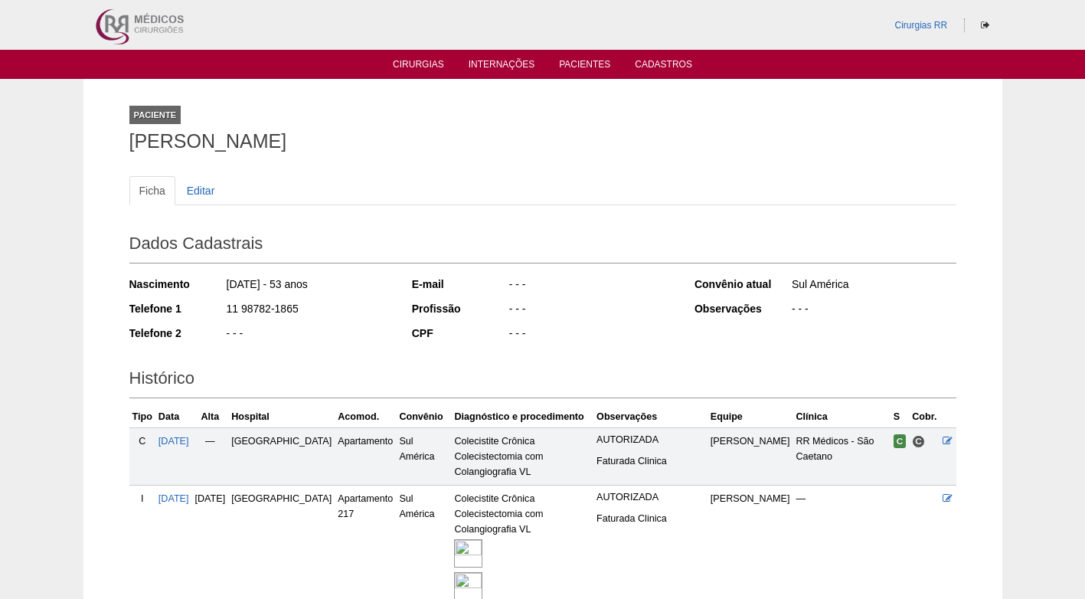
drag, startPoint x: 318, startPoint y: 309, endPoint x: 203, endPoint y: 318, distance: 115.2
click at [203, 318] on div "Telefone 1 11 98782-1865" at bounding box center [260, 310] width 262 height 19
copy div "11 98782-1865"
drag, startPoint x: 508, startPoint y: 293, endPoint x: 478, endPoint y: 294, distance: 29.9
click at [478, 294] on div "E-mail - - -" at bounding box center [543, 285] width 262 height 19
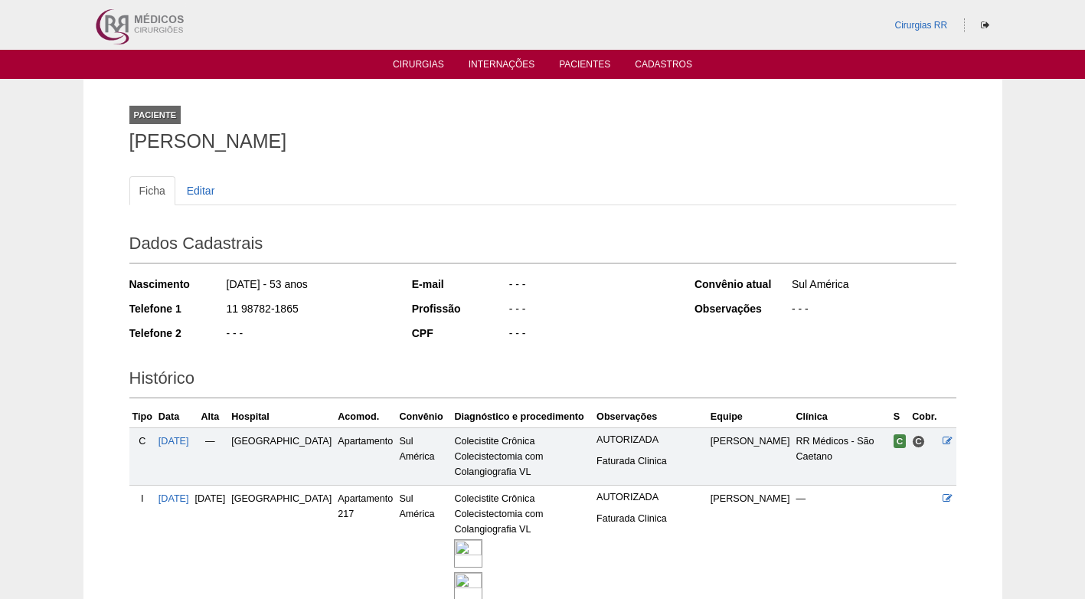
click at [340, 312] on div "11 98782-1865" at bounding box center [308, 310] width 166 height 19
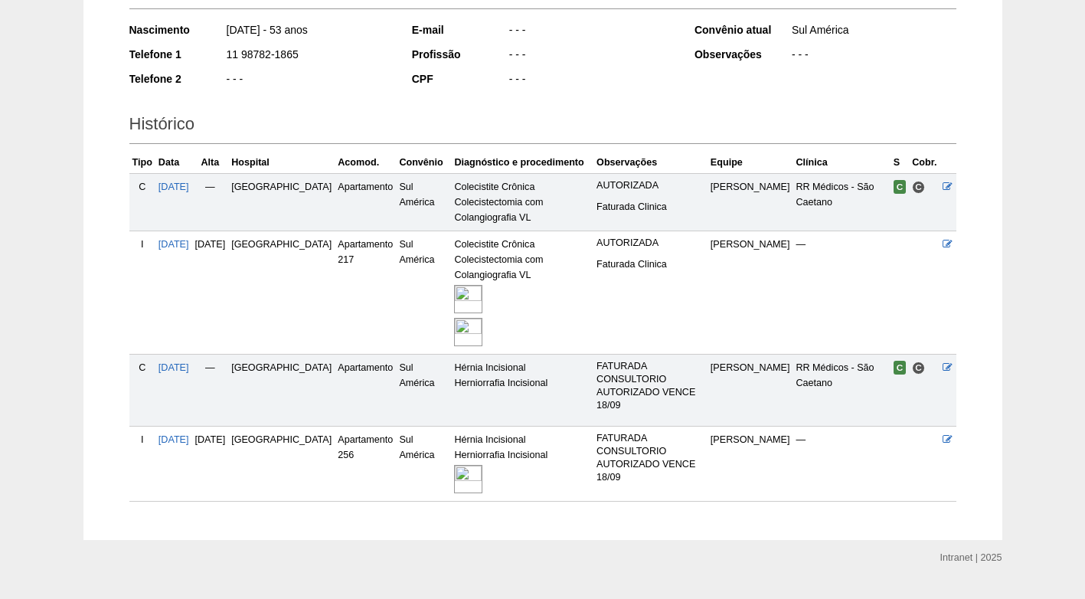
scroll to position [288, 0]
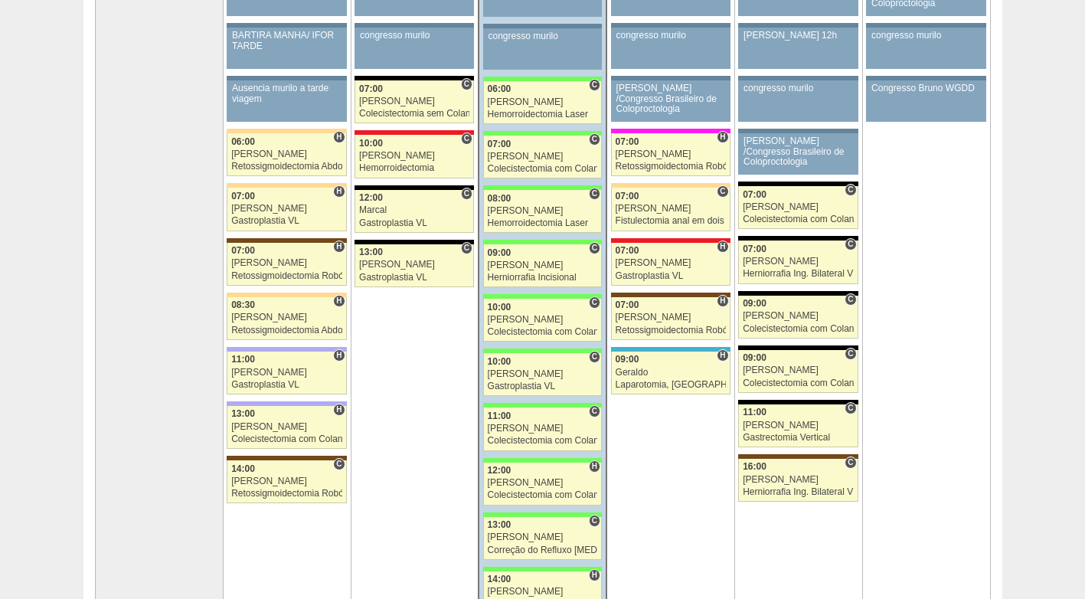
scroll to position [225, 0]
click at [534, 317] on div "[PERSON_NAME]" at bounding box center [543, 320] width 110 height 10
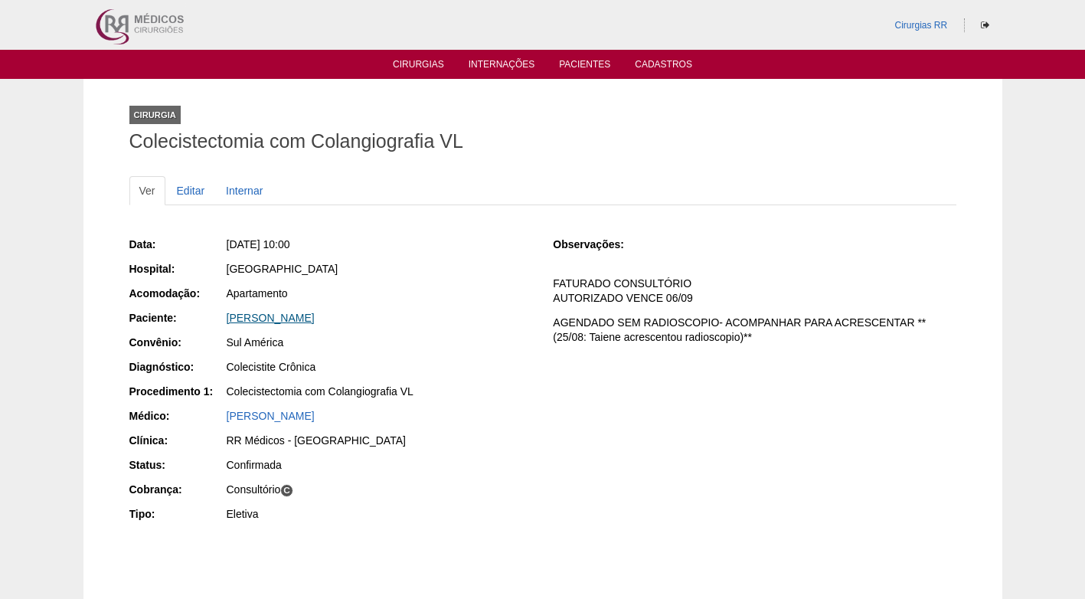
click at [309, 314] on link "[PERSON_NAME]" at bounding box center [271, 318] width 88 height 12
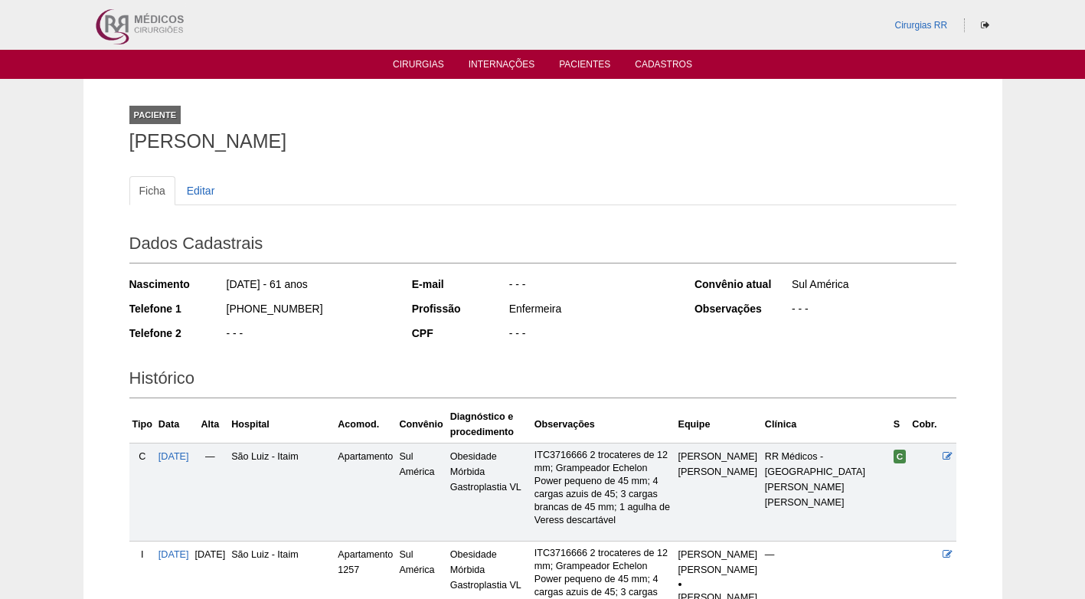
drag, startPoint x: 304, startPoint y: 306, endPoint x: 225, endPoint y: 312, distance: 79.0
click at [225, 312] on div "(11) 98542-2872" at bounding box center [308, 310] width 166 height 19
copy div "(11) 98542-2872"
click at [377, 309] on div "(11) 98542-2872" at bounding box center [308, 310] width 166 height 19
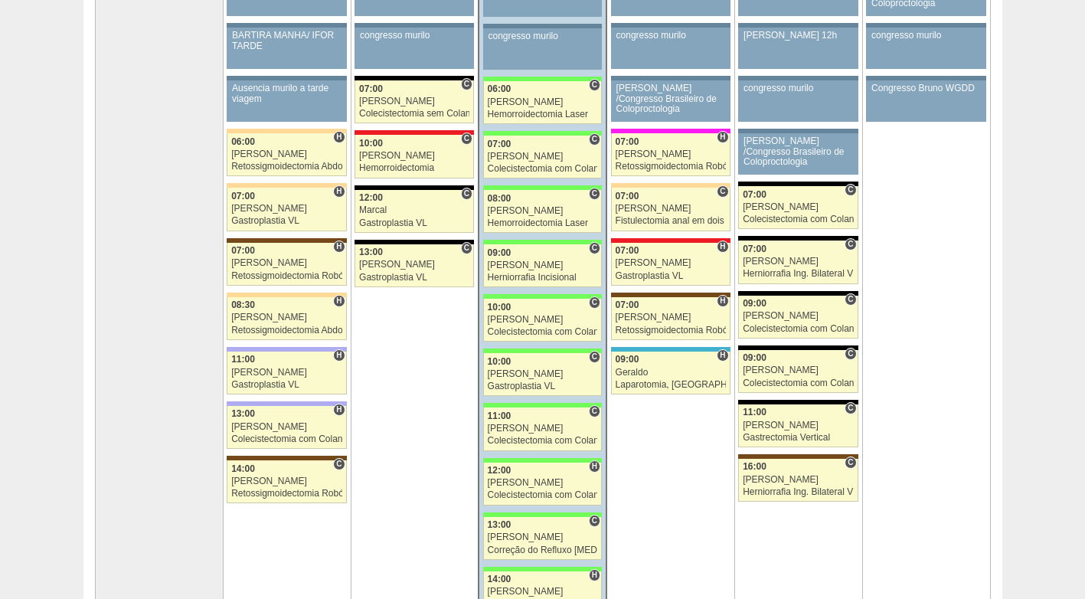
scroll to position [225, 0]
click at [519, 377] on div "[PERSON_NAME]" at bounding box center [543, 374] width 110 height 10
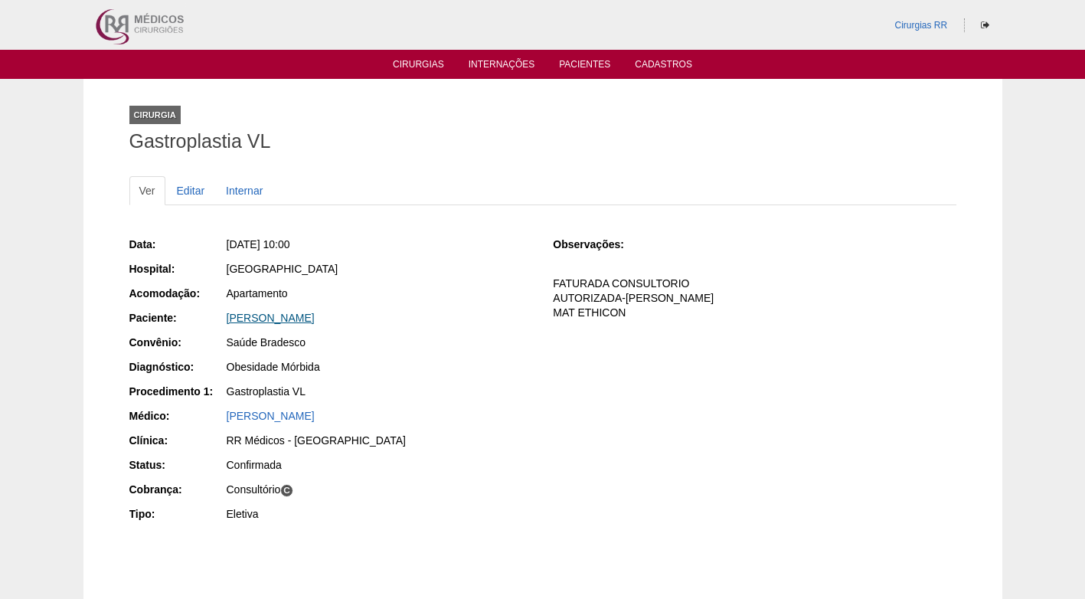
click at [276, 318] on link "[PERSON_NAME]" at bounding box center [271, 318] width 88 height 12
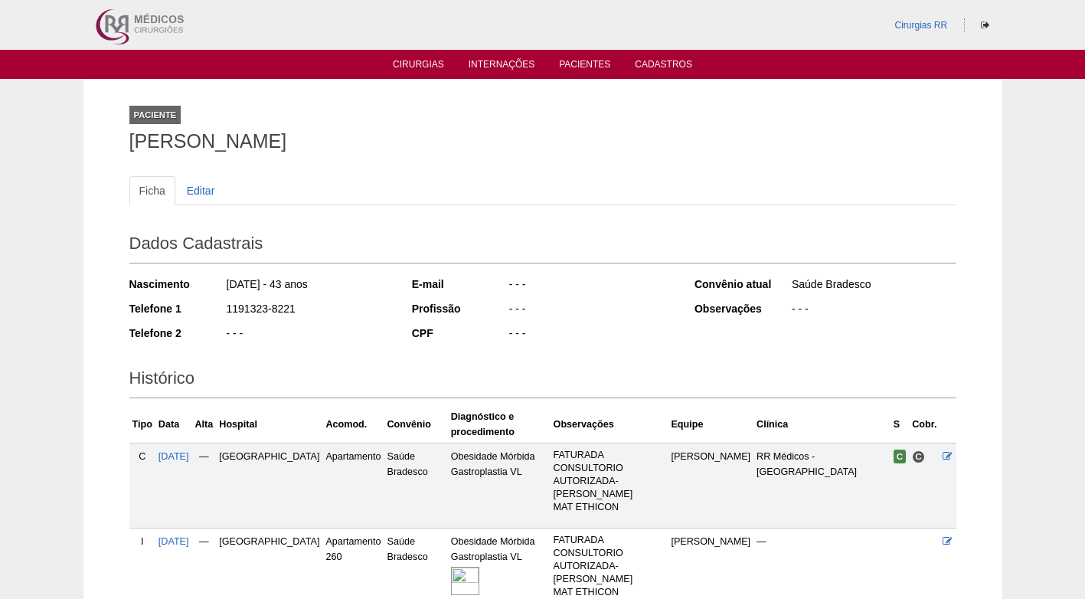
drag, startPoint x: 289, startPoint y: 309, endPoint x: 227, endPoint y: 309, distance: 62.0
click at [227, 309] on div "1191323-8221" at bounding box center [308, 310] width 166 height 19
copy div "1191323-8221"
click at [309, 302] on div "1191323-8221" at bounding box center [308, 310] width 166 height 19
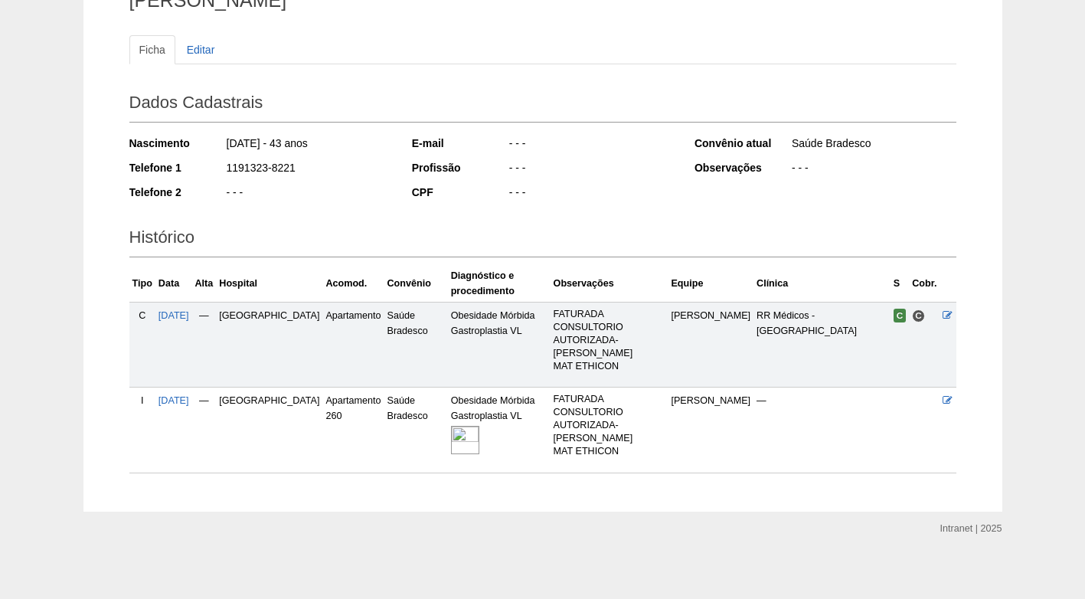
scroll to position [145, 0]
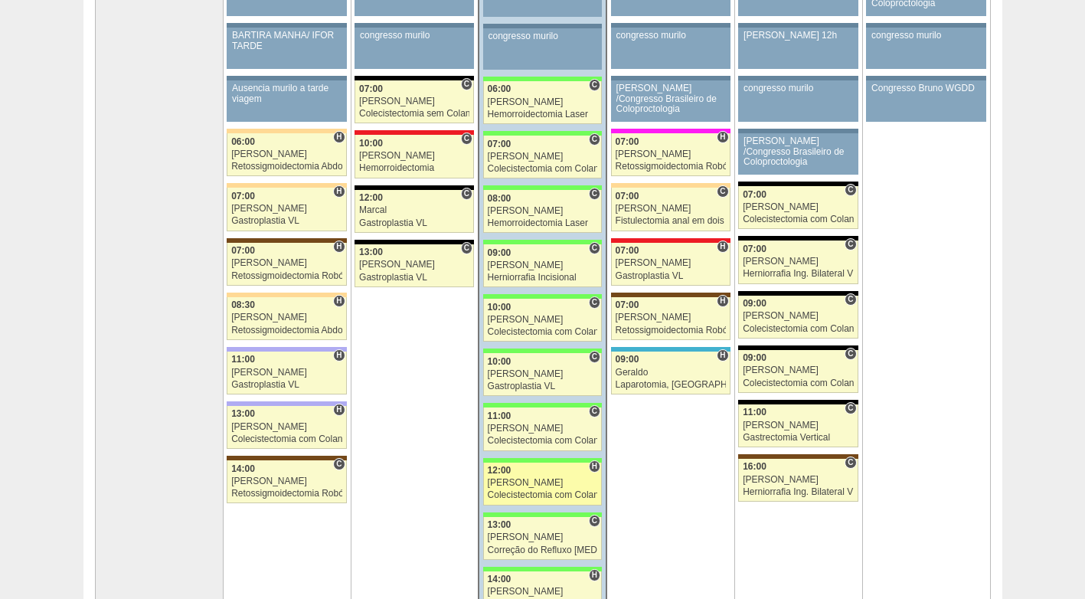
scroll to position [225, 0]
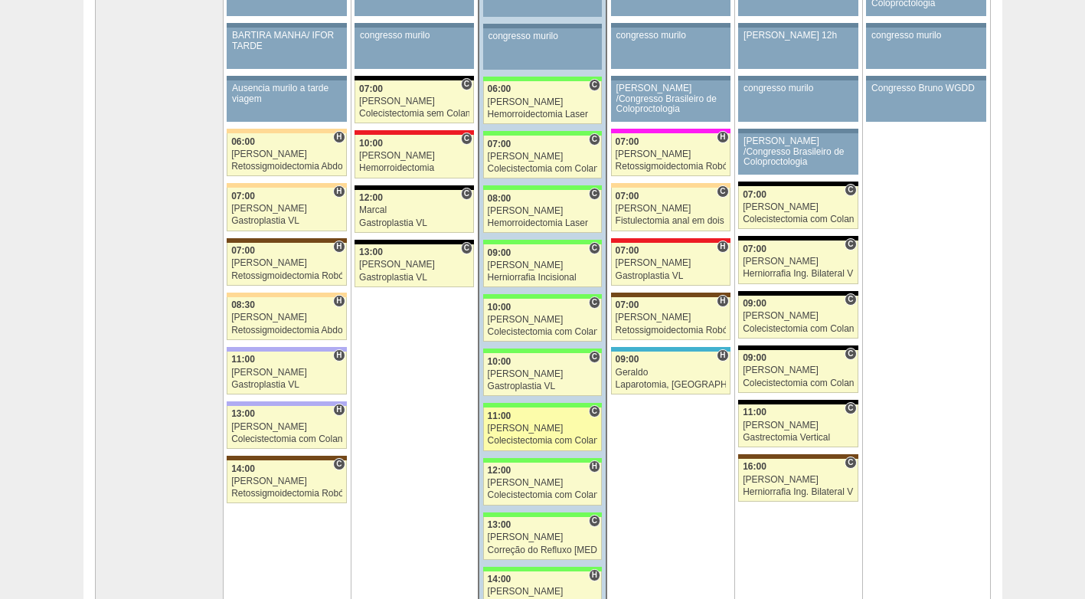
click at [536, 430] on div "[PERSON_NAME]" at bounding box center [543, 428] width 110 height 10
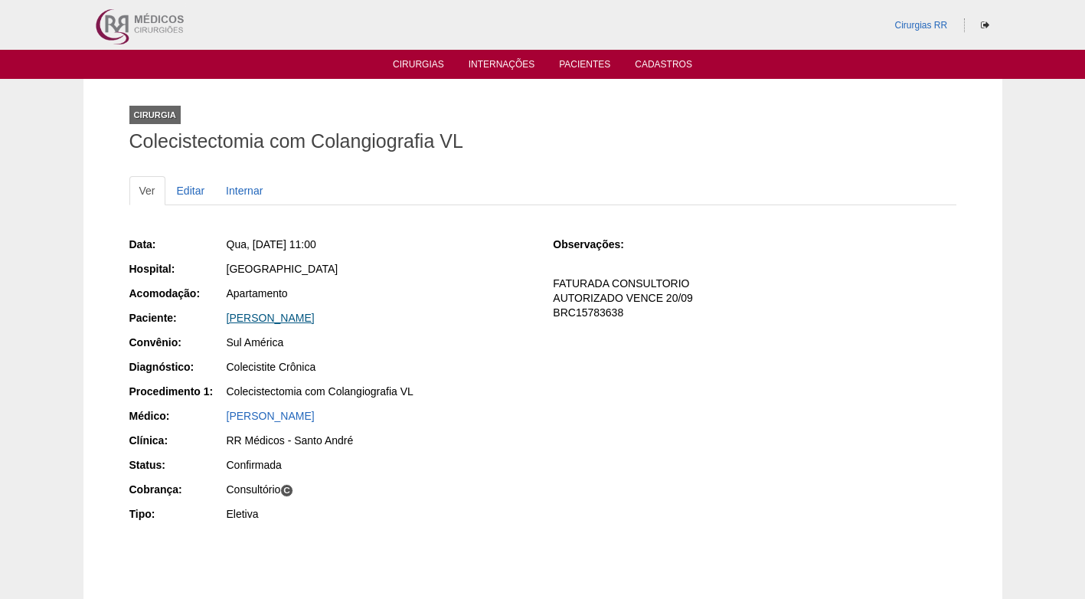
click at [288, 315] on link "[PERSON_NAME]" at bounding box center [271, 318] width 88 height 12
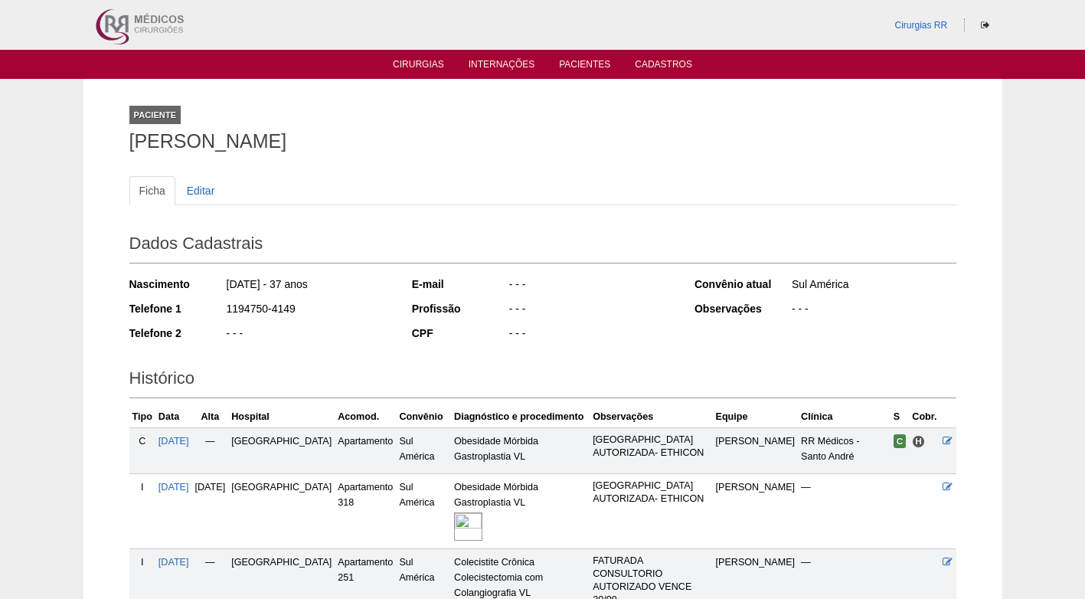
drag, startPoint x: 247, startPoint y: 308, endPoint x: 210, endPoint y: 305, distance: 37.6
click at [210, 305] on div "Telefone 1 1194750-4149" at bounding box center [260, 310] width 262 height 19
copy div "1194750-4149"
click at [356, 312] on div "1194750-4149" at bounding box center [308, 310] width 166 height 19
copy div "1194750-4149"
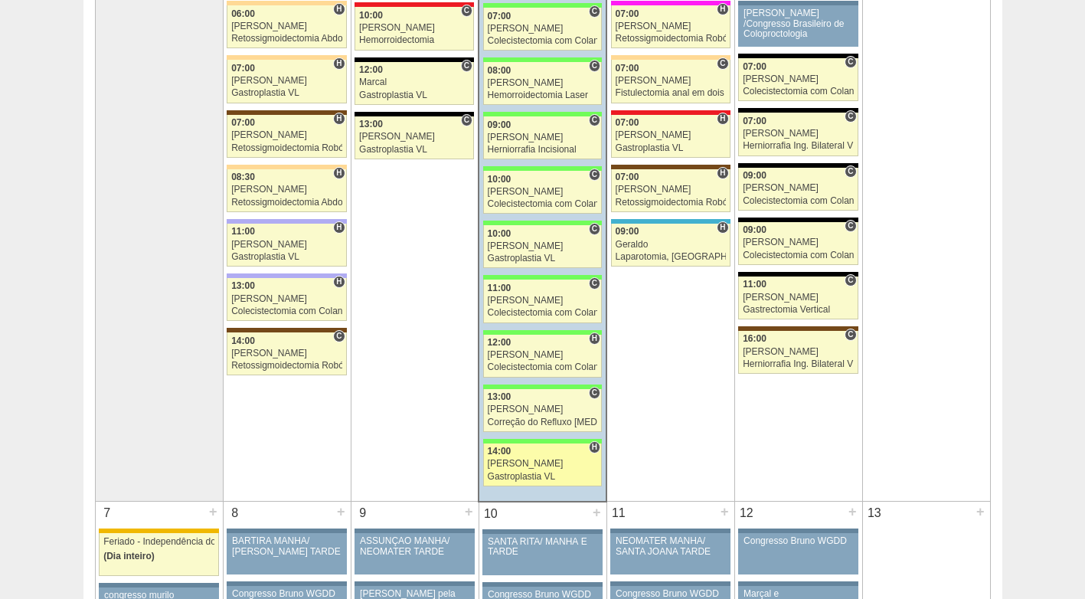
scroll to position [378, 0]
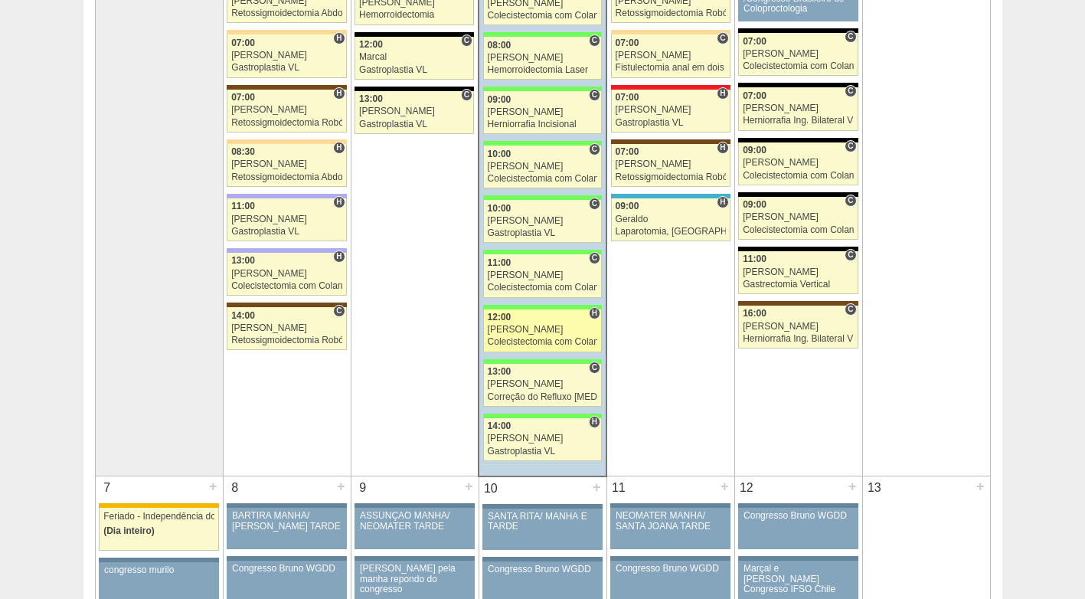
click at [523, 324] on link "88171 Nathan H 12:00 Nathan Colecistectomia com Colangiografia VL Hospital Bras…" at bounding box center [542, 330] width 119 height 43
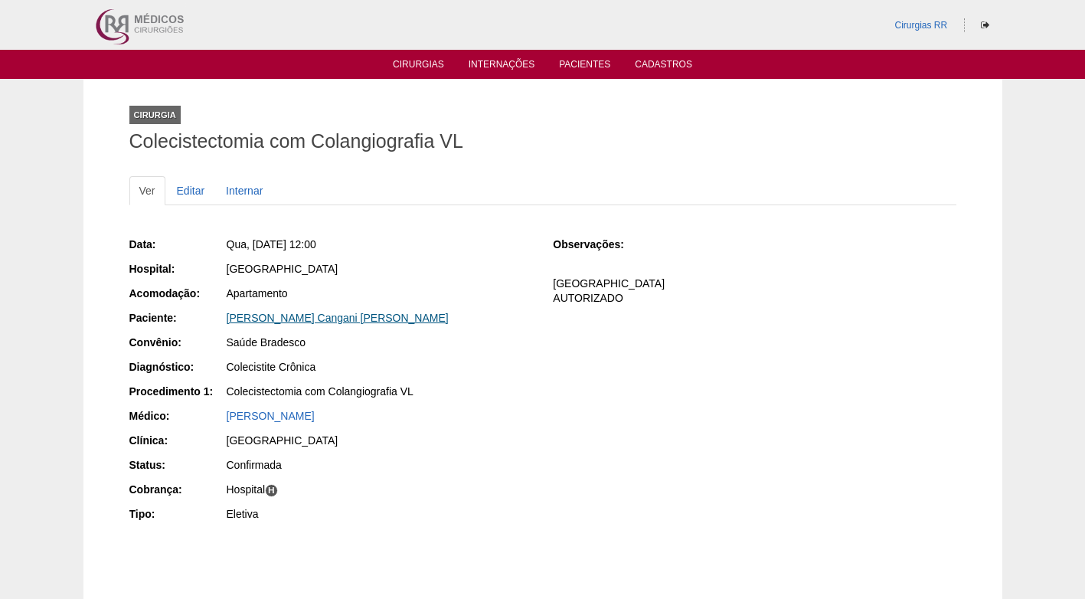
click at [265, 322] on link "[PERSON_NAME] Cangani [PERSON_NAME]" at bounding box center [338, 318] width 222 height 12
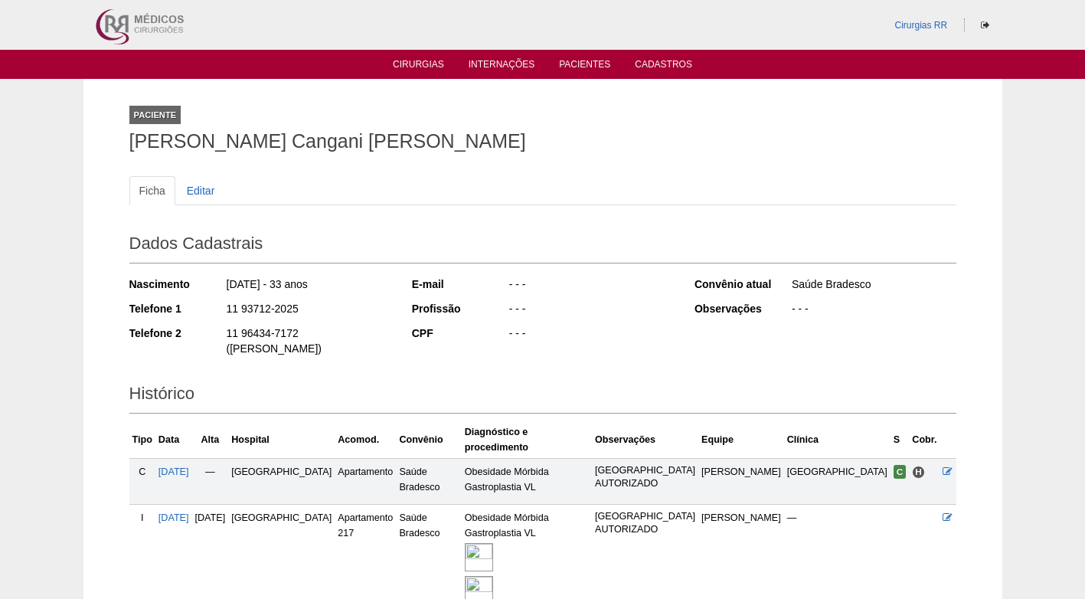
click at [237, 182] on ul "Ficha Editar" at bounding box center [542, 190] width 827 height 29
drag, startPoint x: 296, startPoint y: 308, endPoint x: 223, endPoint y: 304, distance: 73.6
click at [223, 304] on div "Telefone 1 11 93712-2025" at bounding box center [260, 310] width 262 height 19
copy div "11 93712-2025"
click at [327, 123] on div "Paciente Gabriela Cangani Barbosa" at bounding box center [542, 125] width 827 height 70
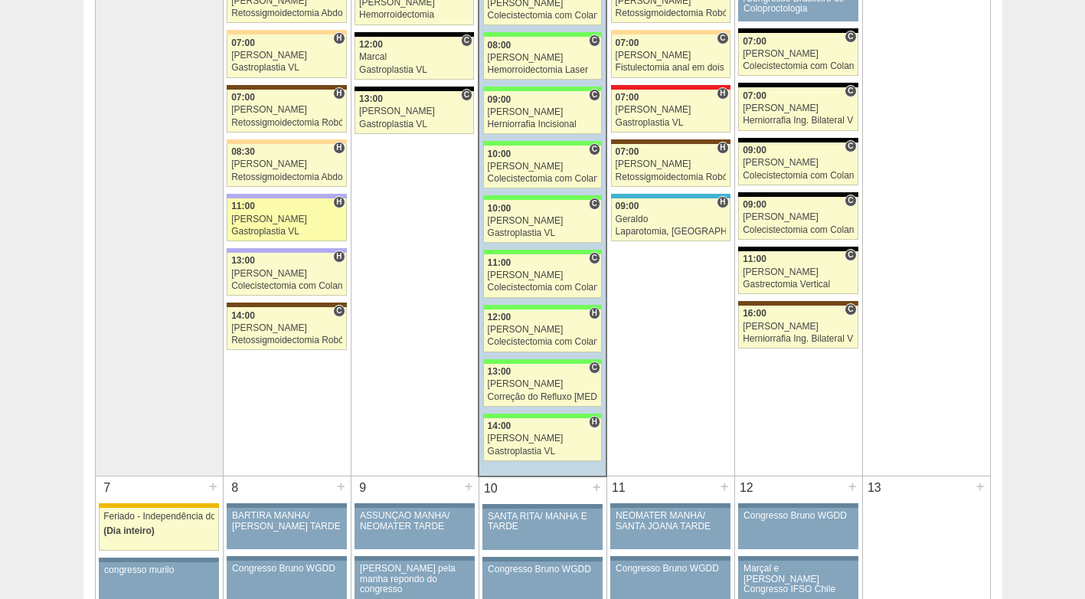
scroll to position [378, 0]
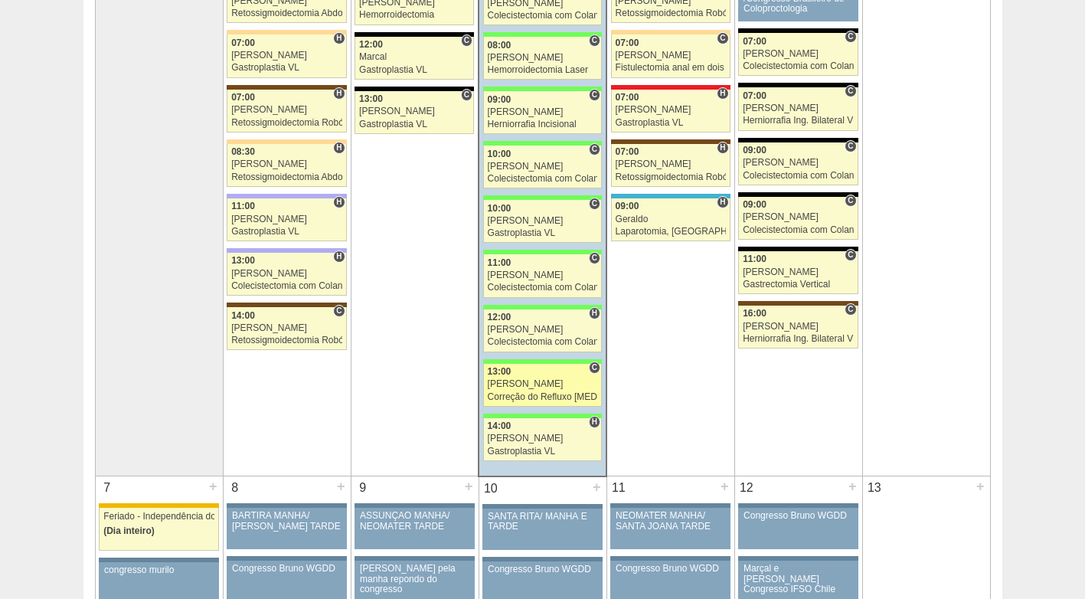
click at [539, 382] on div "[PERSON_NAME]" at bounding box center [543, 384] width 110 height 10
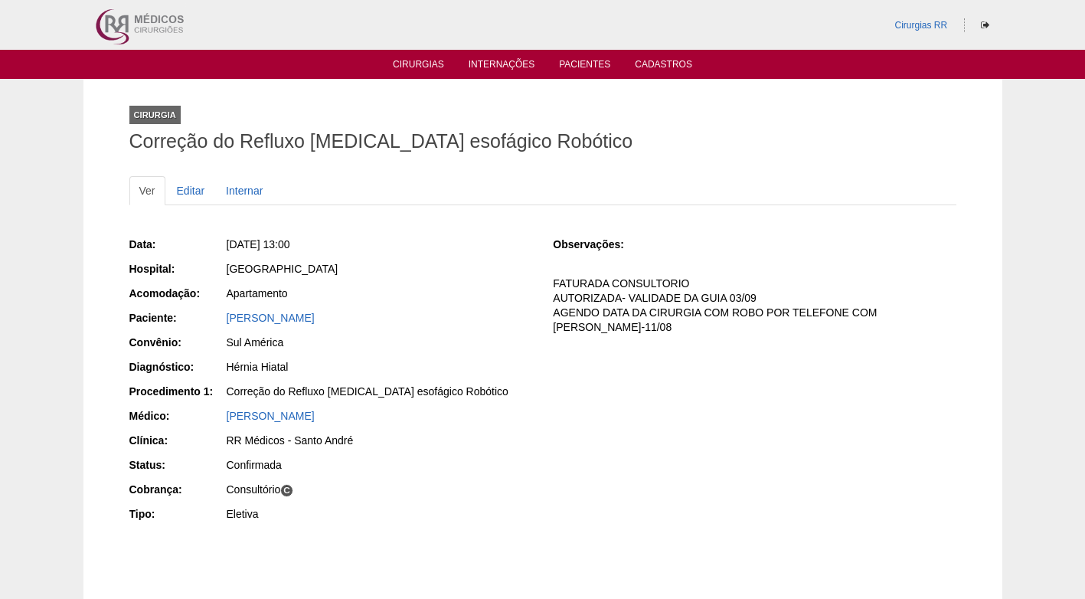
click at [443, 263] on div "[GEOGRAPHIC_DATA]" at bounding box center [379, 268] width 305 height 15
click at [315, 316] on link "[PERSON_NAME]" at bounding box center [271, 318] width 88 height 12
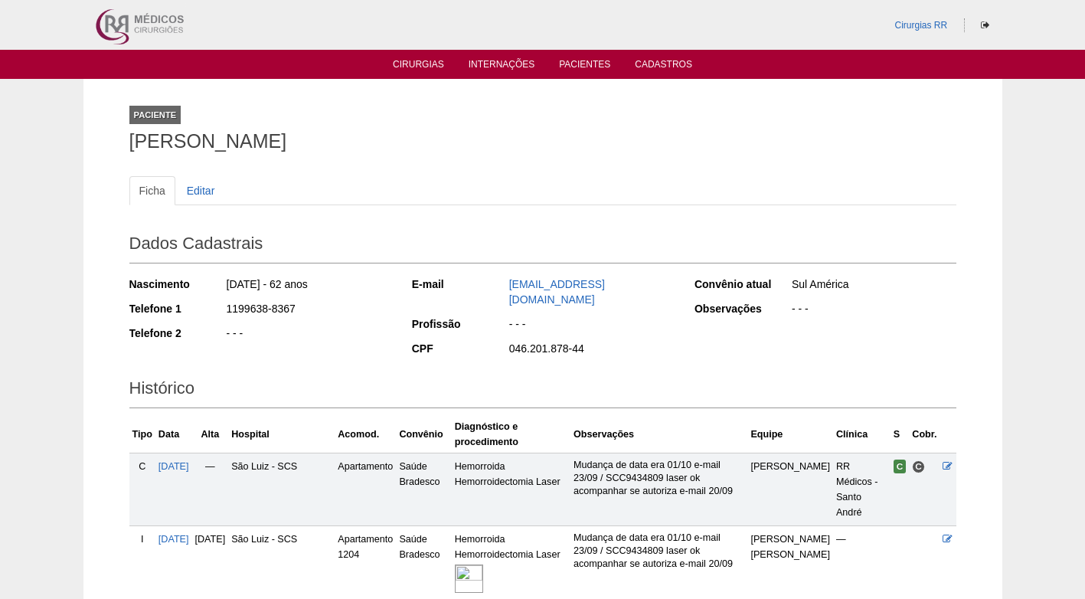
drag, startPoint x: 306, startPoint y: 304, endPoint x: 210, endPoint y: 308, distance: 96.5
click at [210, 308] on div "Telefone 1 1199638-8367" at bounding box center [260, 310] width 262 height 19
copy div "1199638-8367"
click at [341, 304] on div "1199638-8367" at bounding box center [308, 310] width 166 height 19
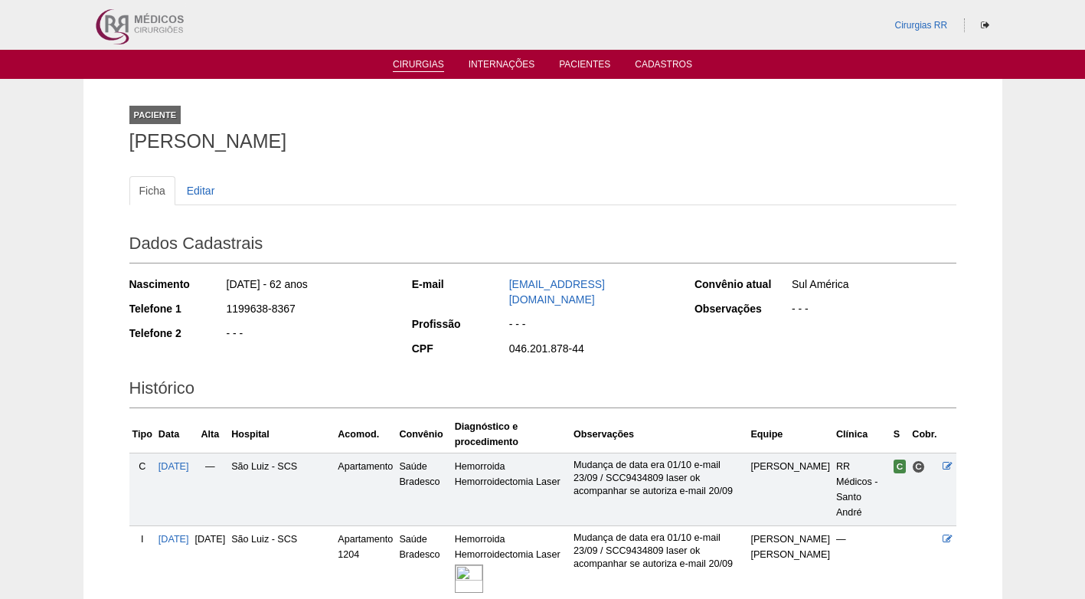
click at [413, 64] on link "Cirurgias" at bounding box center [418, 65] width 51 height 13
